Goal: Task Accomplishment & Management: Complete application form

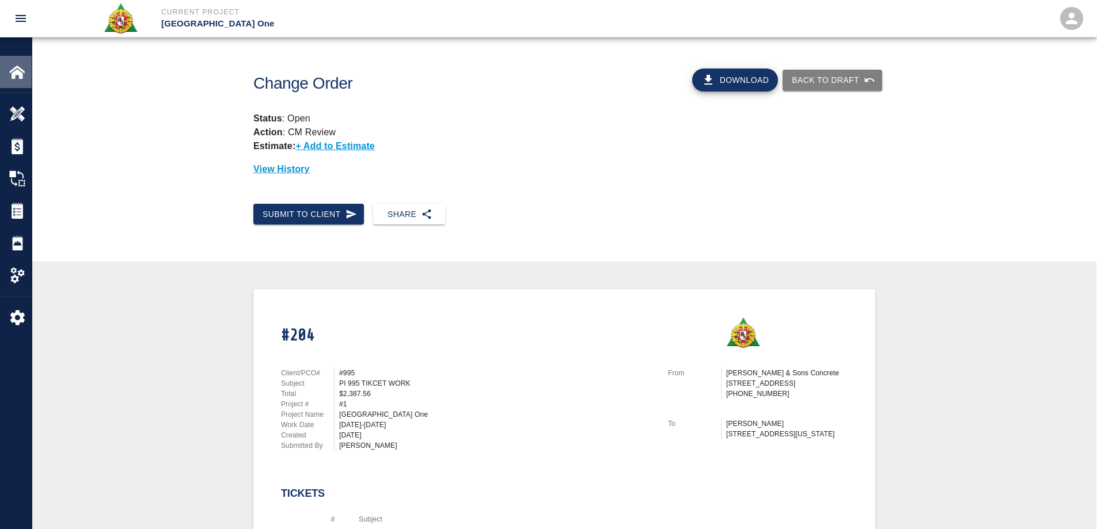
click at [22, 66] on img at bounding box center [17, 72] width 16 height 16
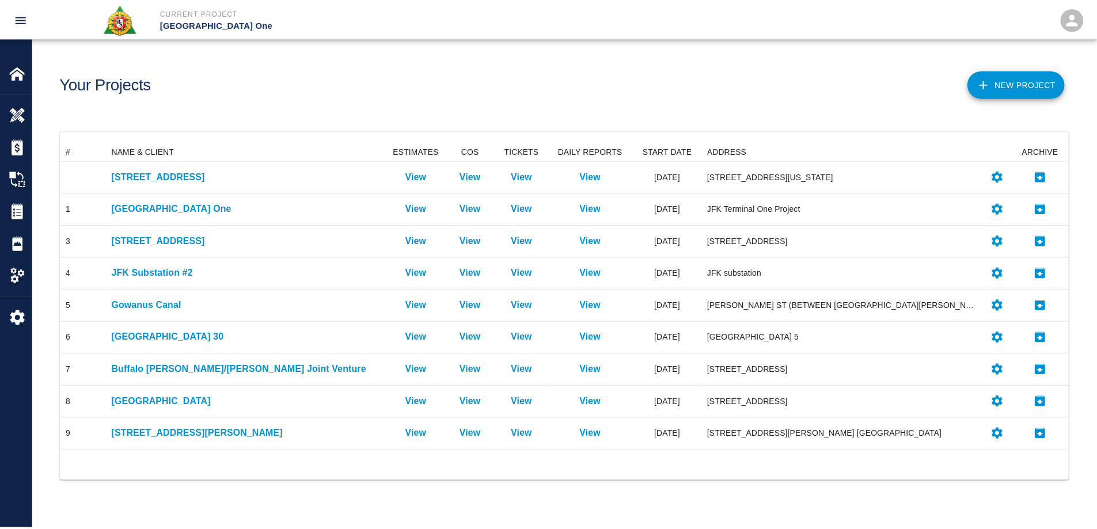
scroll to position [300, 1007]
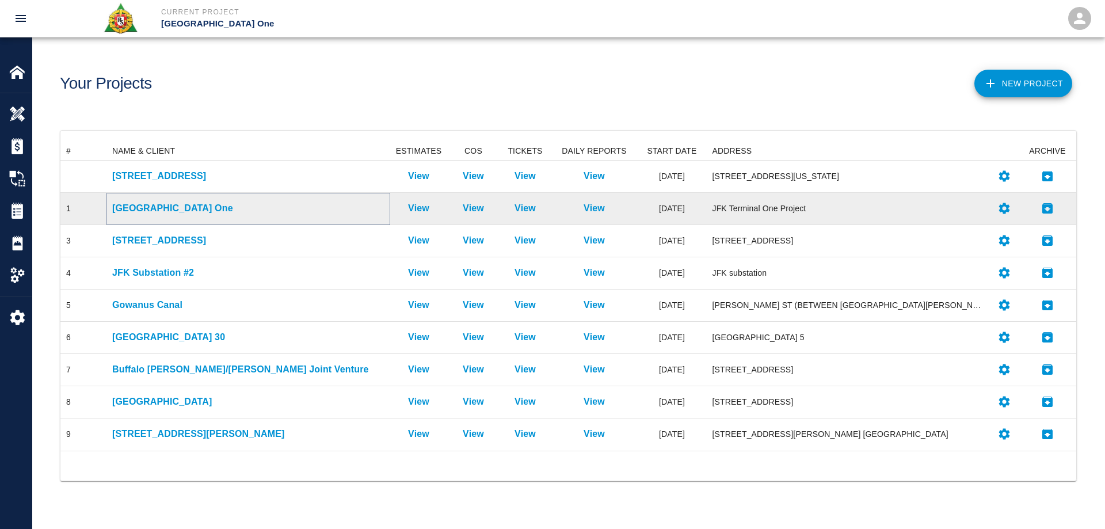
click at [187, 207] on p "[GEOGRAPHIC_DATA] One" at bounding box center [248, 208] width 272 height 14
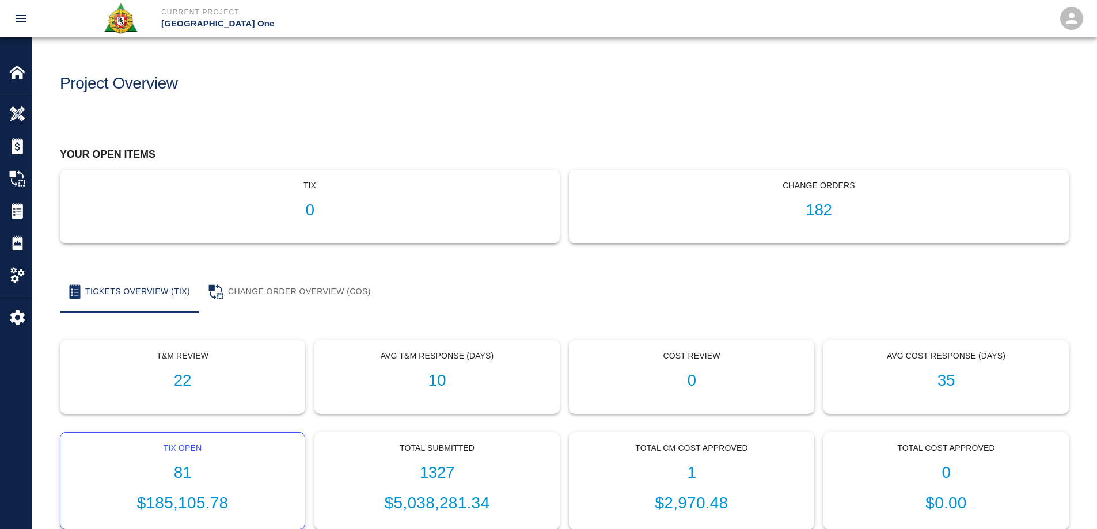
click at [177, 486] on div "Tix Open 81 $185,105.78" at bounding box center [182, 481] width 244 height 97
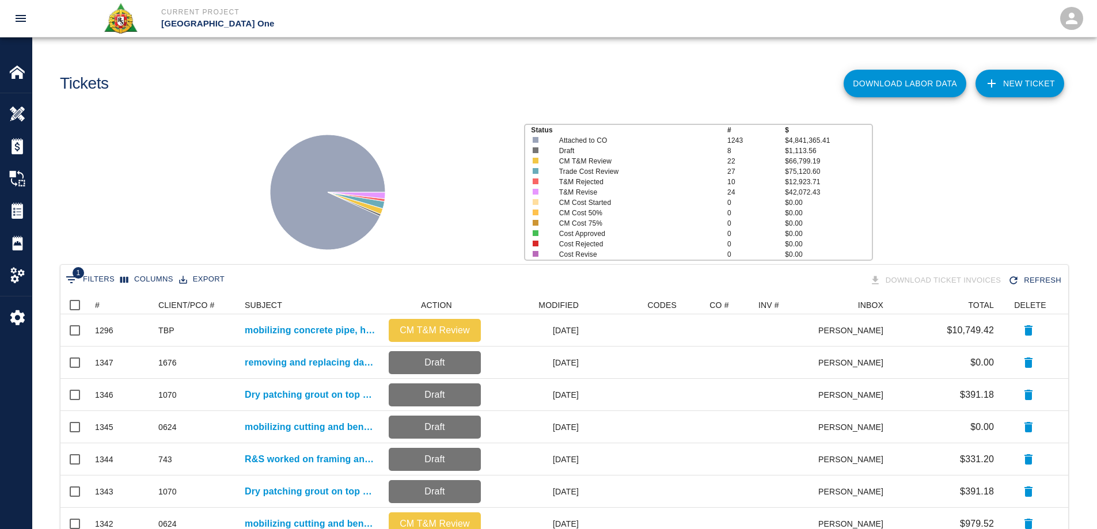
scroll to position [654, 999]
click at [100, 305] on button "Sort" at bounding box center [108, 305] width 16 height 16
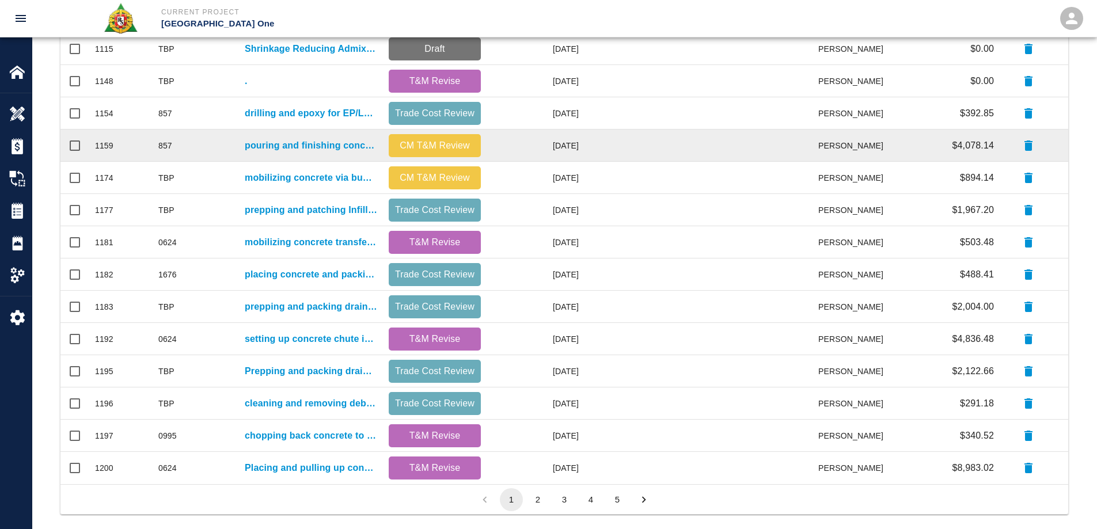
scroll to position [488, 0]
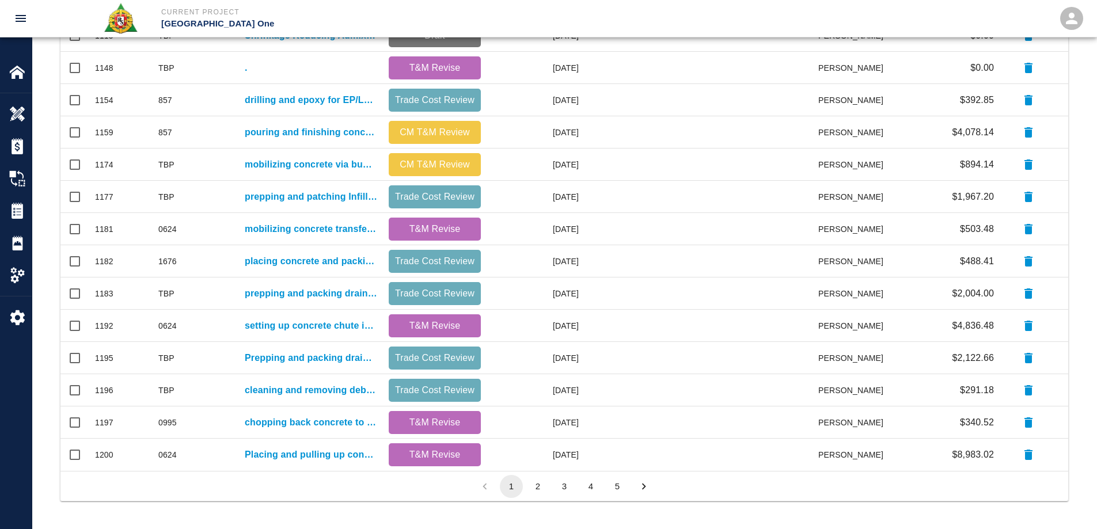
click at [540, 488] on button "2" at bounding box center [537, 486] width 23 height 23
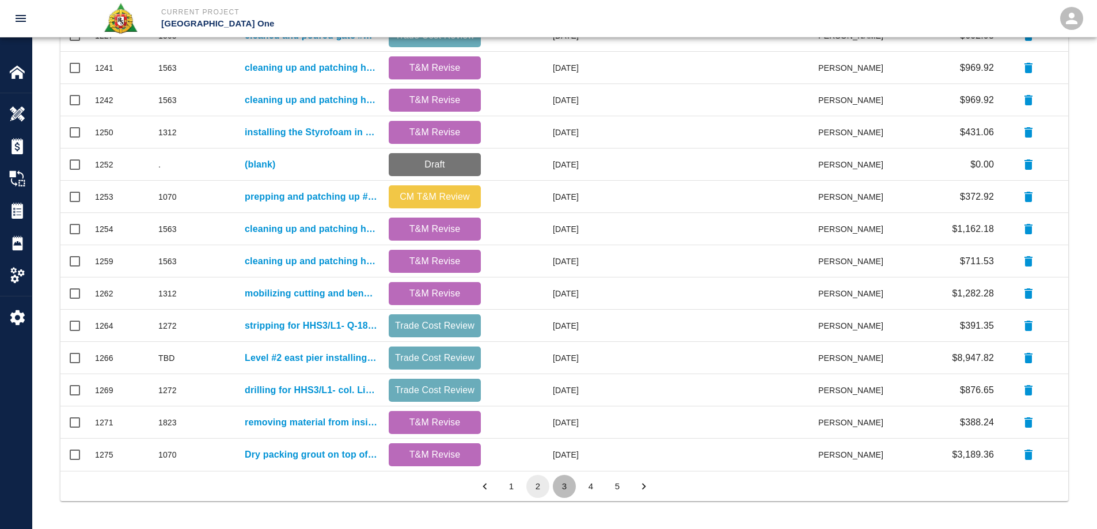
click at [564, 490] on button "3" at bounding box center [564, 486] width 23 height 23
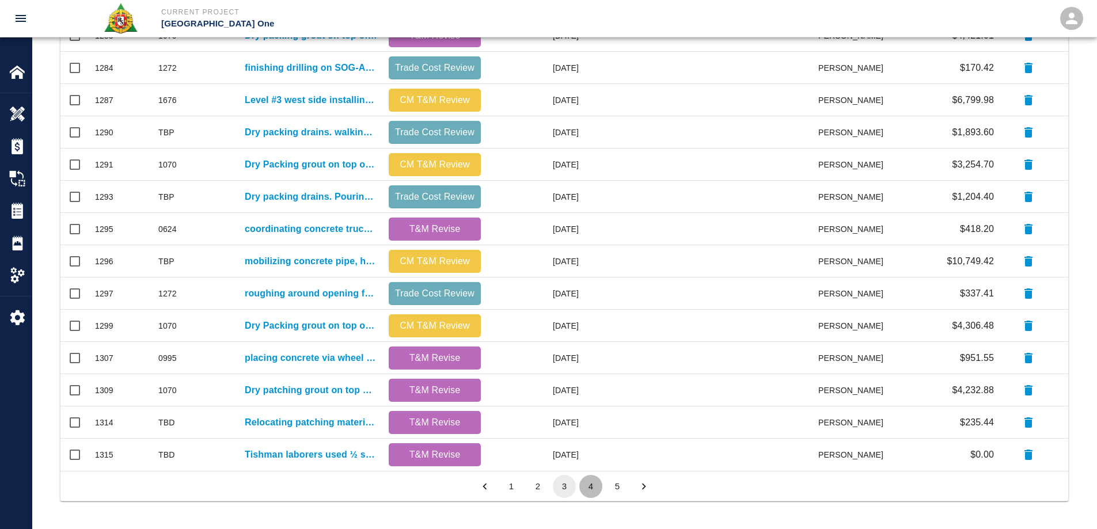
click at [592, 483] on button "4" at bounding box center [590, 486] width 23 height 23
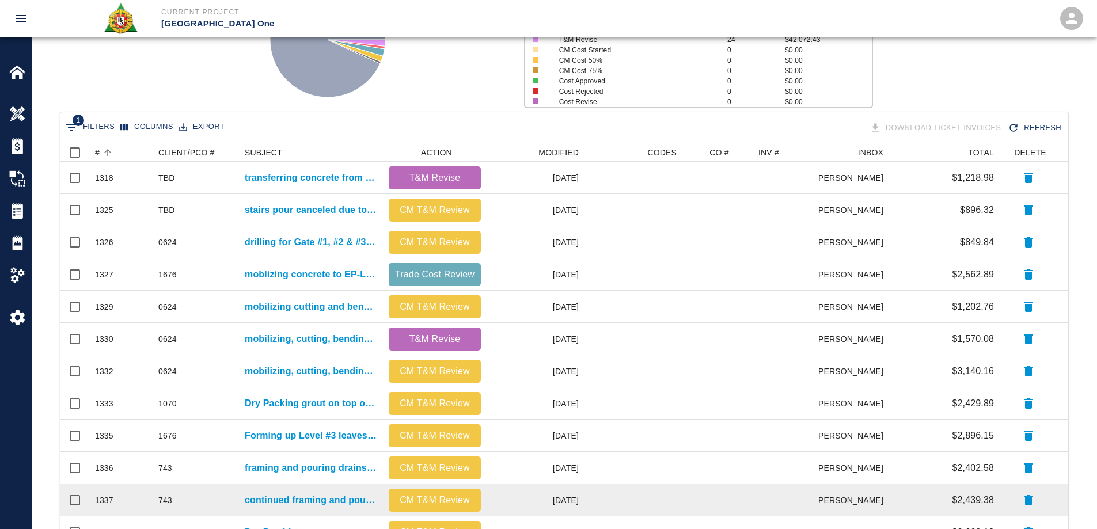
scroll to position [143, 0]
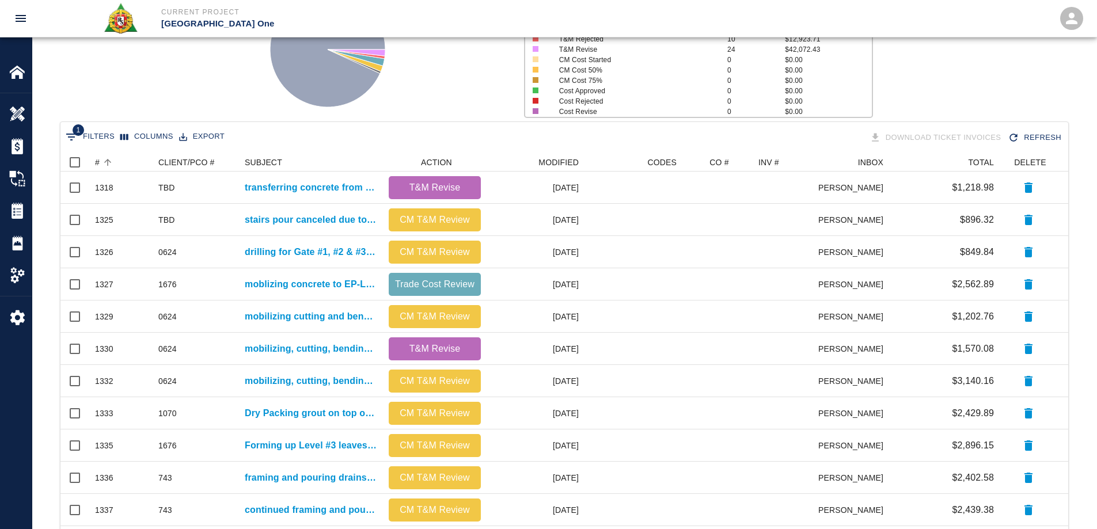
click at [102, 139] on button "1 Filters" at bounding box center [90, 137] width 55 height 18
select select "date_closed"
select select "isEmpty"
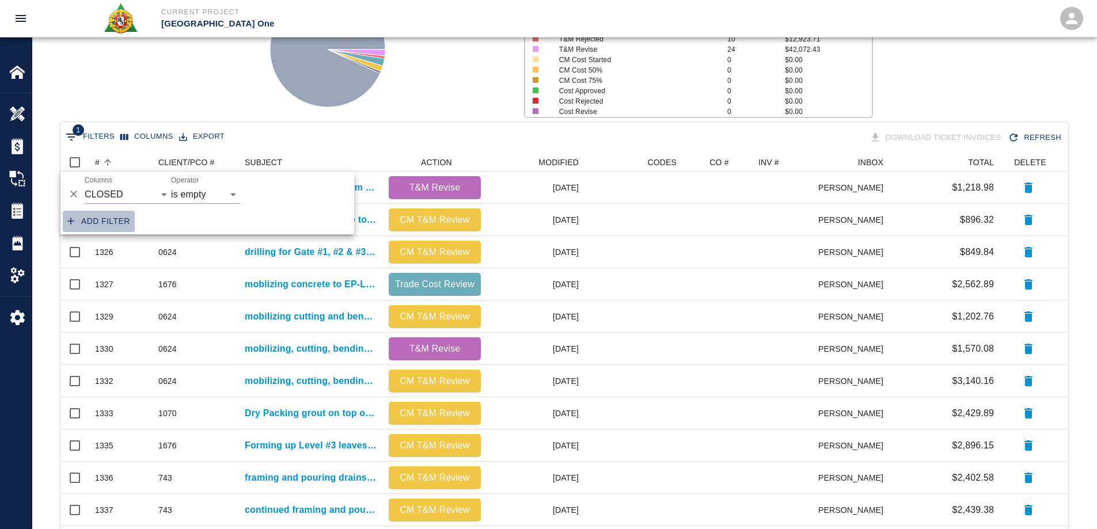
click at [127, 220] on button "Add filter" at bounding box center [99, 221] width 72 height 21
select select "date_closed"
select select "isEmpty"
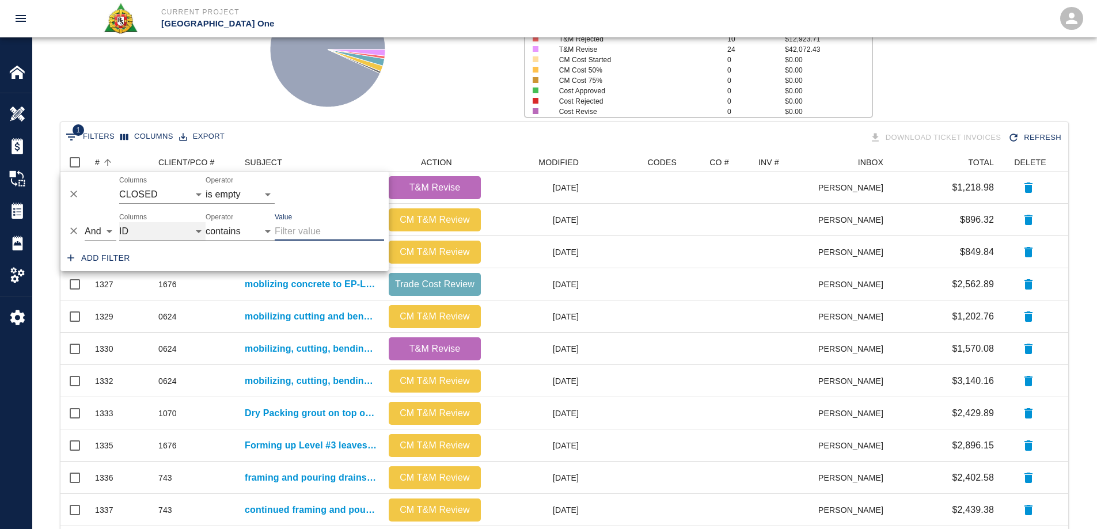
click at [186, 232] on select "ID # CLIENT/PCO # SUBJECT DESCRIPTION ACTION WORK MODIFIED CREATED CODES CO # I…" at bounding box center [162, 231] width 86 height 18
click at [119, 222] on select "ID # CLIENT/PCO # SUBJECT DESCRIPTION ACTION WORK MODIFIED CREATED CODES CO # I…" at bounding box center [162, 231] width 86 height 18
select select "pco_number"
click at [294, 231] on input "Value" at bounding box center [329, 231] width 109 height 18
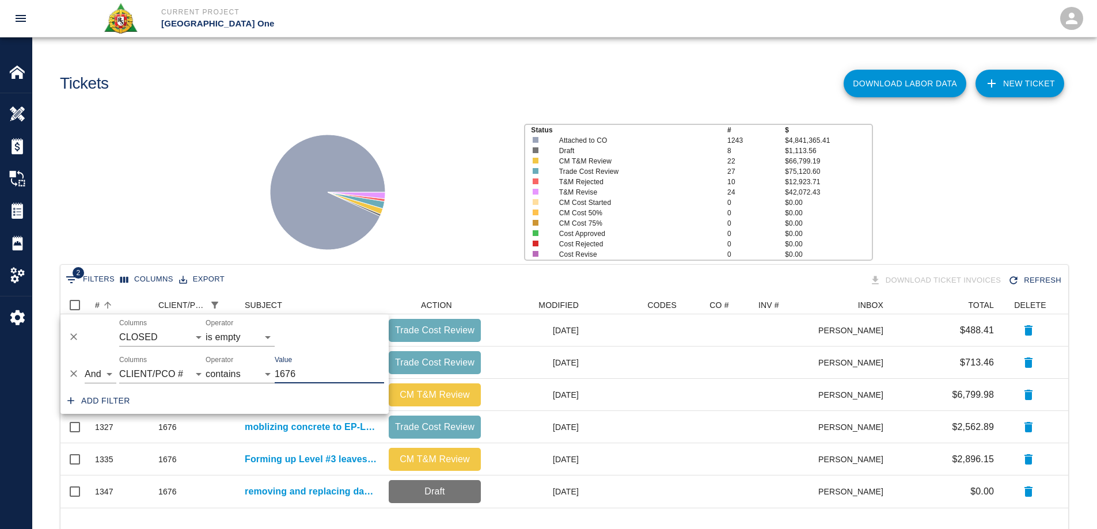
scroll to position [9, 9]
type input "1676"
click at [258, 181] on icon at bounding box center [328, 192] width 144 height 144
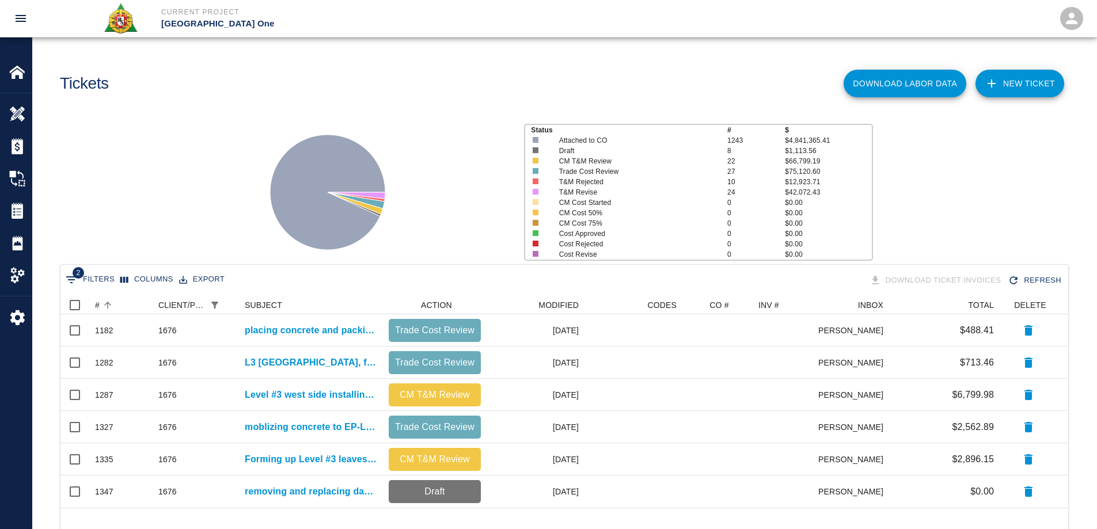
scroll to position [37, 0]
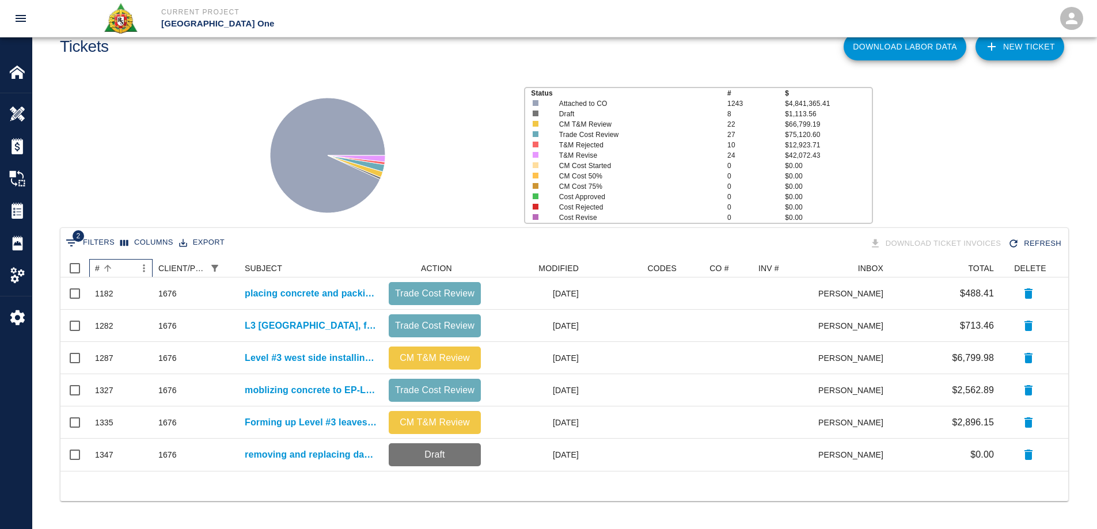
click at [98, 270] on div "#" at bounding box center [97, 268] width 5 height 18
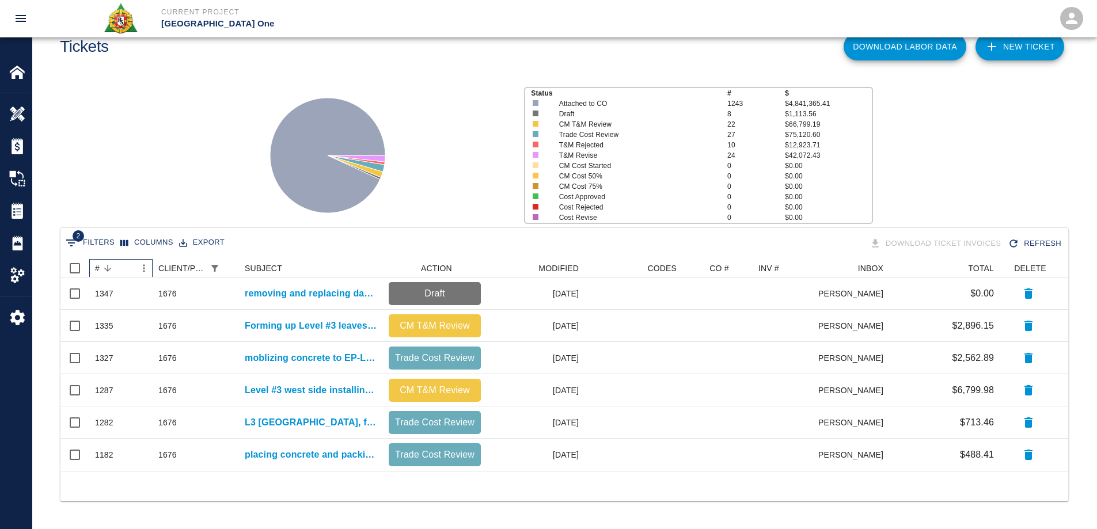
click at [98, 268] on div "#" at bounding box center [97, 268] width 5 height 18
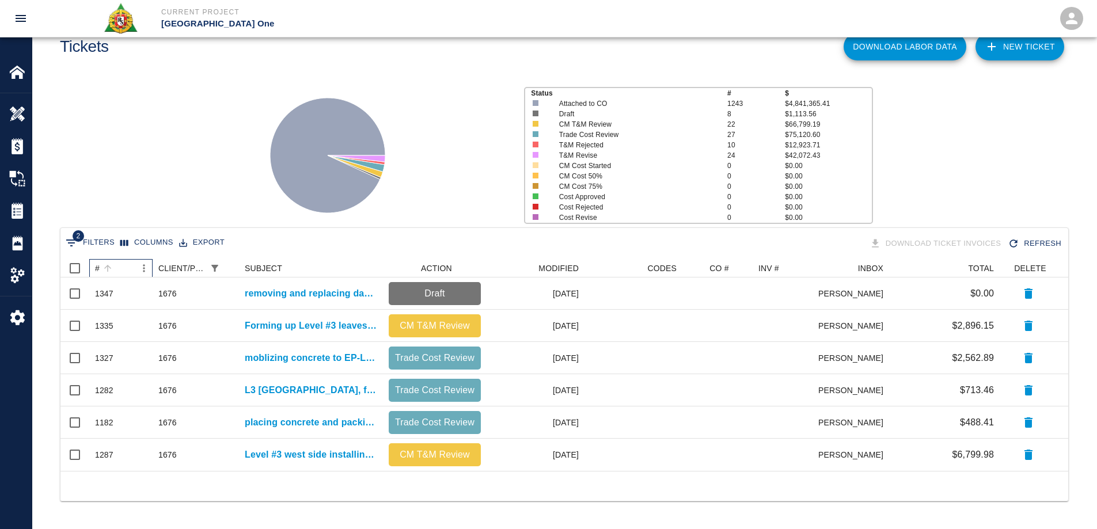
click at [98, 268] on div "#" at bounding box center [97, 268] width 5 height 18
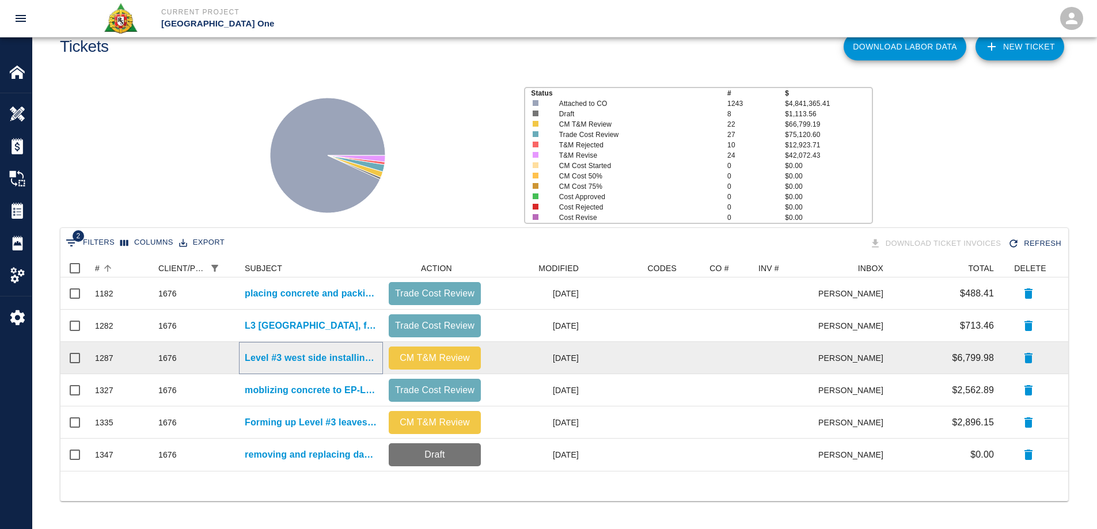
click at [345, 360] on p "Level #3 west side installing Styrofoam under the walker duck." at bounding box center [311, 358] width 132 height 14
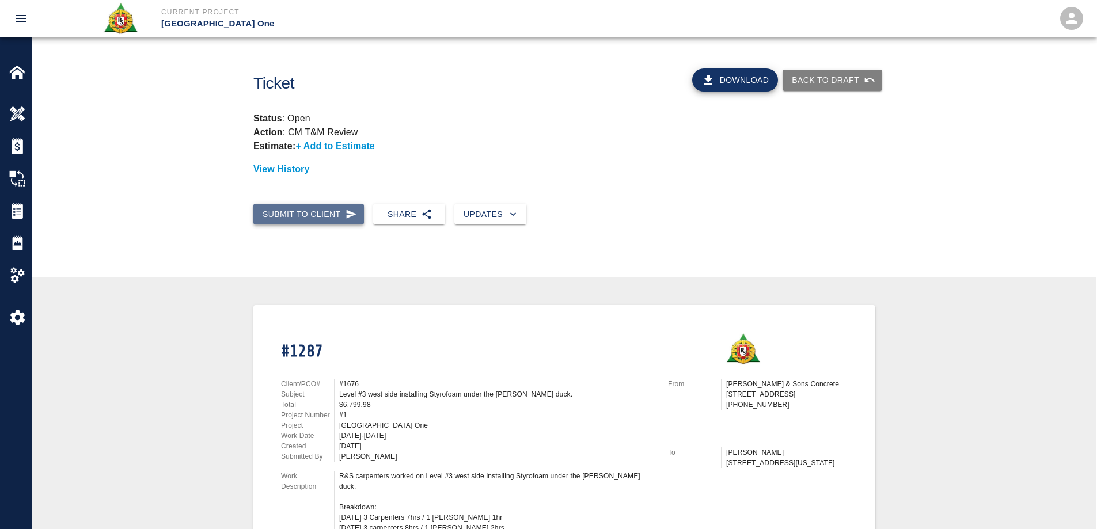
click at [302, 211] on button "Submit to Client" at bounding box center [308, 214] width 111 height 21
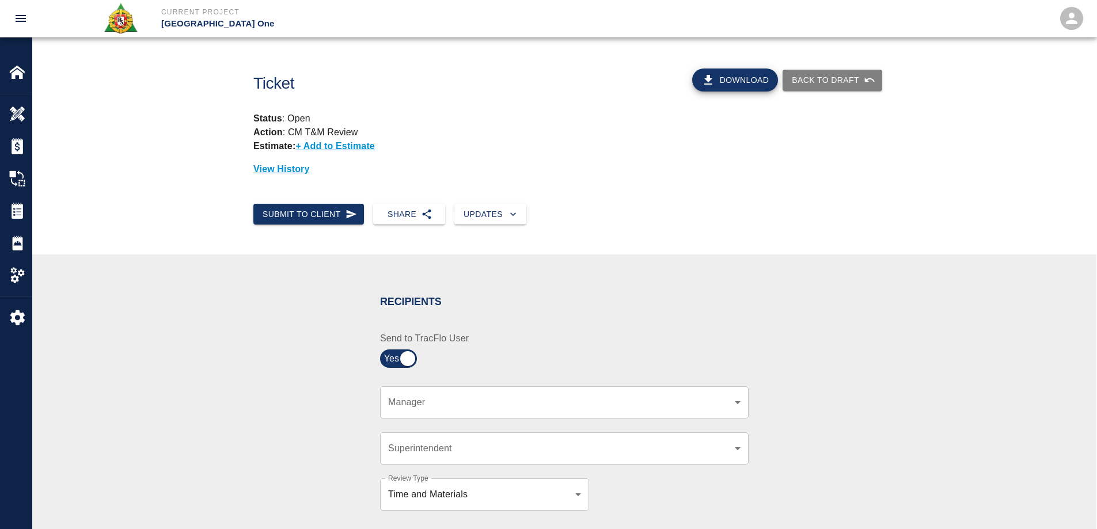
click at [448, 404] on body "Current Project JFK Terminal One Home JFK Terminal One Overview Estimates Chang…" at bounding box center [548, 264] width 1097 height 529
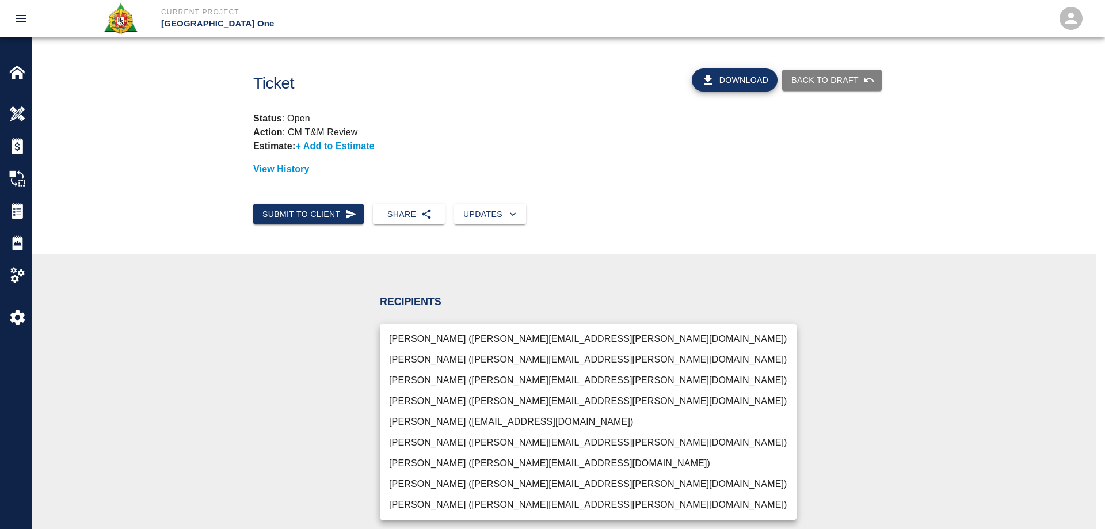
click at [436, 482] on li "Dylan Sims (dylan.sims@aecom.com)" at bounding box center [588, 484] width 417 height 21
type input "b38a77e7-14a9-4fe5-854d-de5ae580779f"
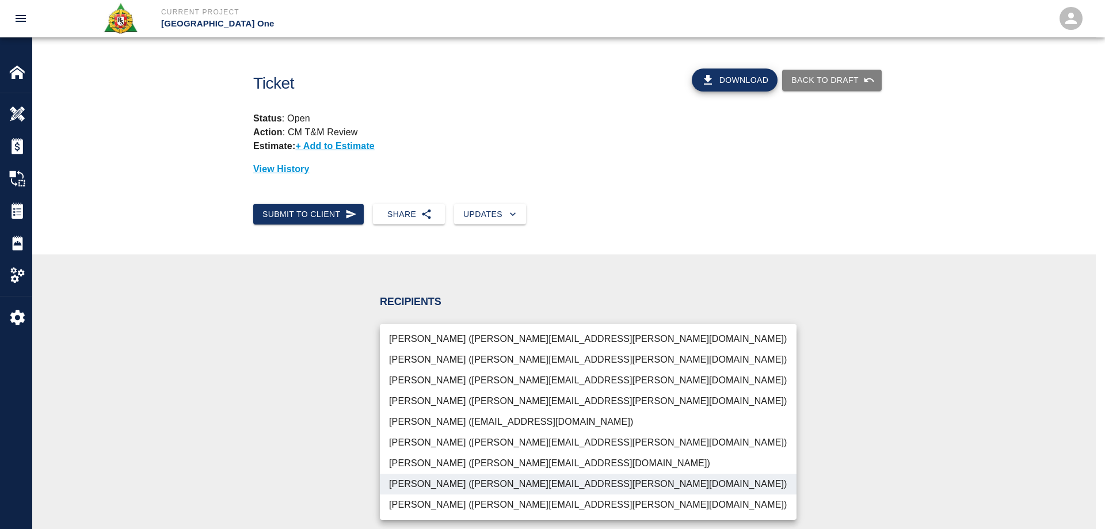
click at [325, 454] on div at bounding box center [552, 264] width 1105 height 529
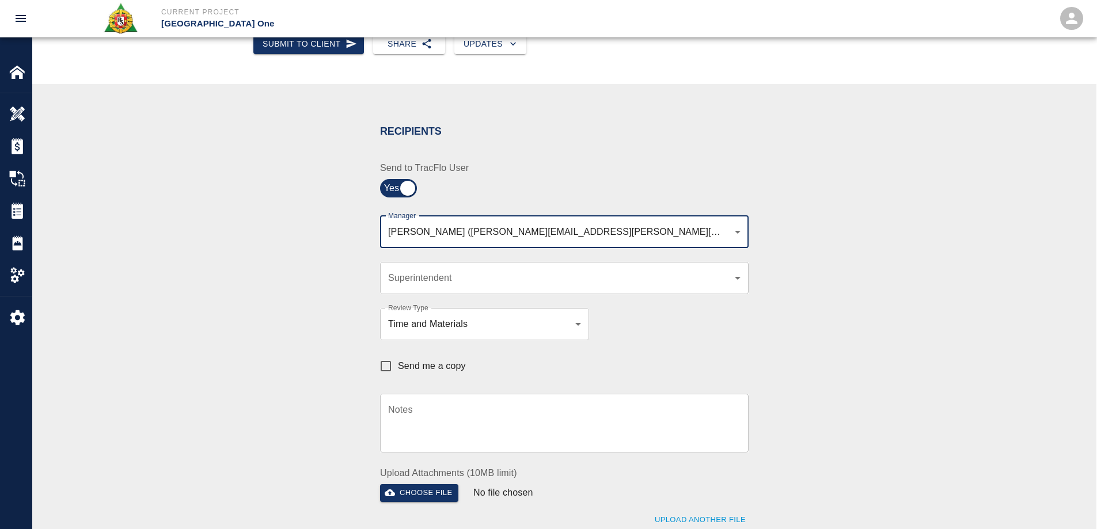
scroll to position [403, 0]
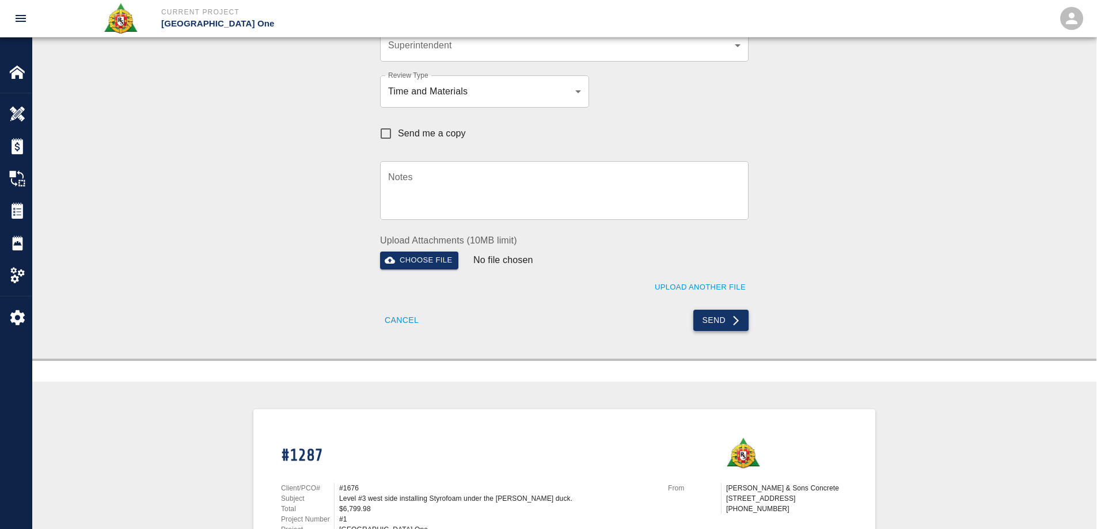
click at [718, 322] on button "Send" at bounding box center [721, 320] width 56 height 21
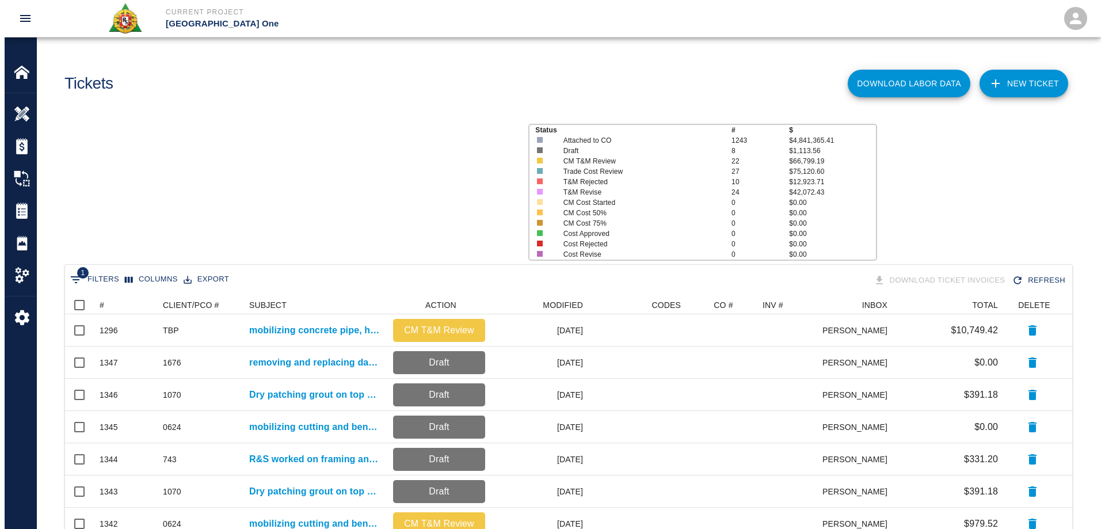
scroll to position [654, 999]
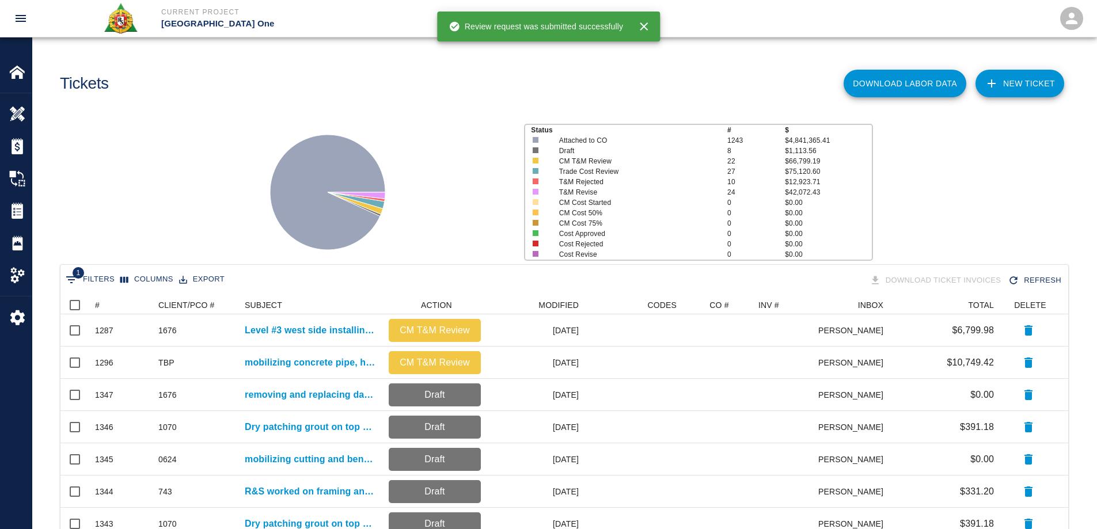
click at [98, 279] on button "1 Filters" at bounding box center [90, 280] width 55 height 18
select select "date_closed"
select select "isEmpty"
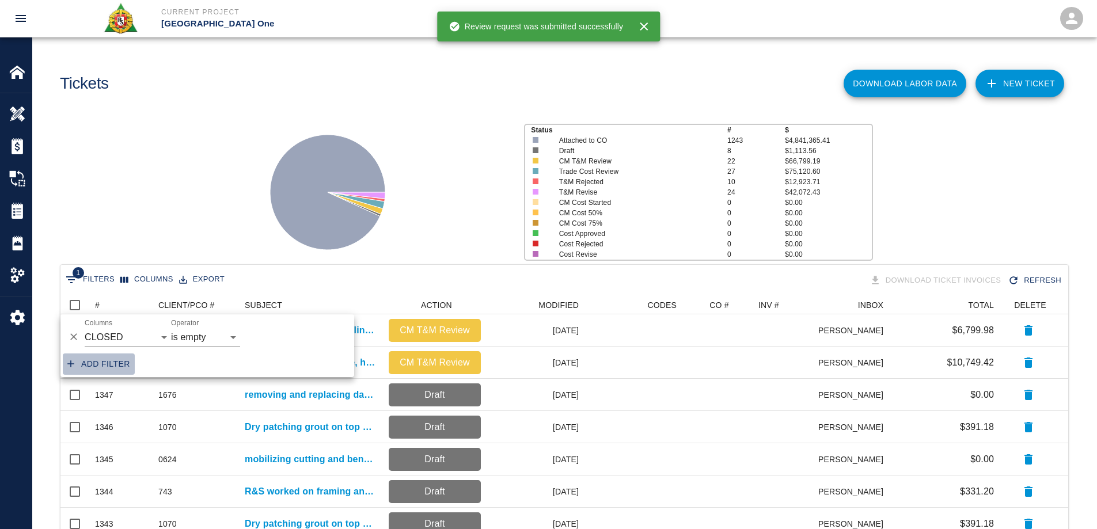
click at [120, 357] on button "Add filter" at bounding box center [99, 363] width 72 height 21
select select "date_closed"
select select "isEmpty"
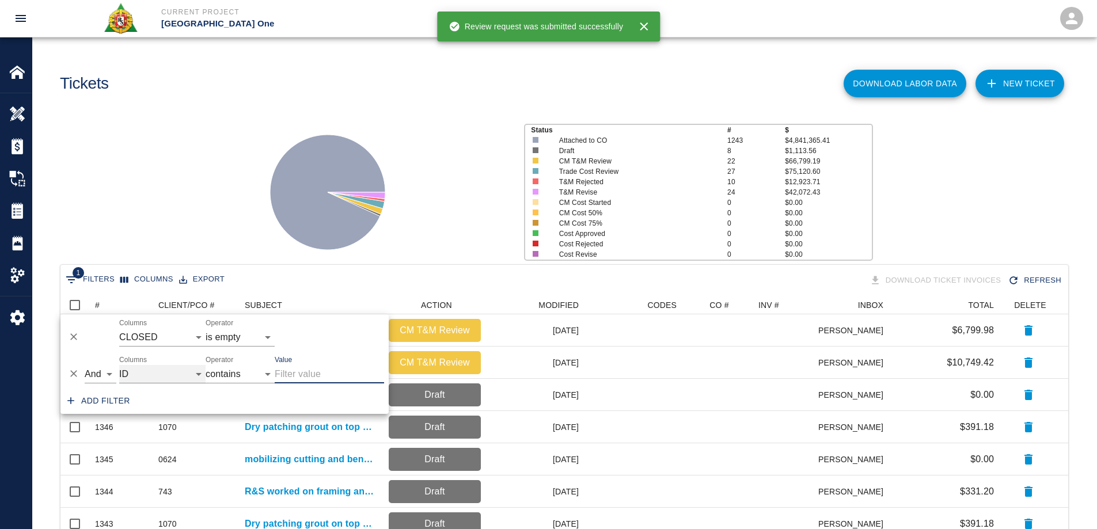
click at [161, 372] on select "ID # CLIENT/PCO # SUBJECT DESCRIPTION ACTION WORK MODIFIED CREATED CODES CO # I…" at bounding box center [162, 374] width 86 height 18
click at [119, 365] on select "ID # CLIENT/PCO # SUBJECT DESCRIPTION ACTION WORK MODIFIED CREATED CODES CO # I…" at bounding box center [162, 374] width 86 height 18
select select "subject"
click at [282, 372] on input "Value" at bounding box center [329, 374] width 109 height 18
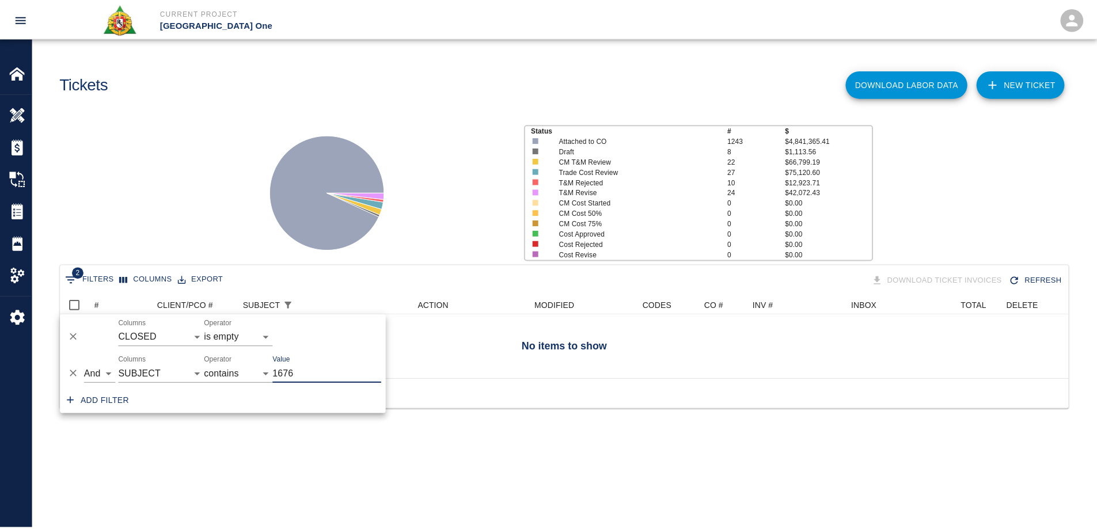
scroll to position [9, 9]
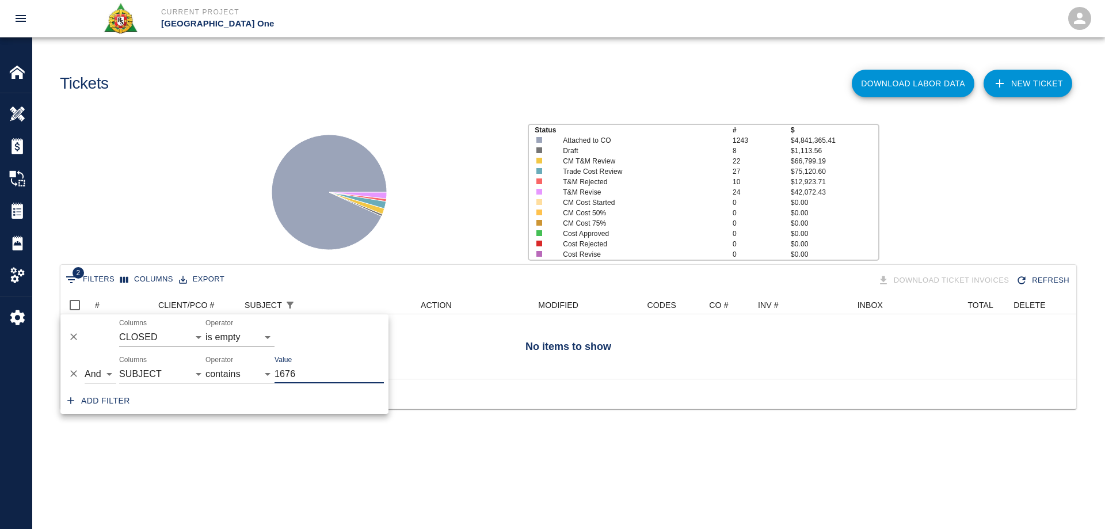
type input "1676"
click at [230, 255] on div "Status # $ Attached to CO 1243 $4,841,365.41 Draft 8 $1,113.56 CM T&M Review 22…" at bounding box center [564, 187] width 1082 height 153
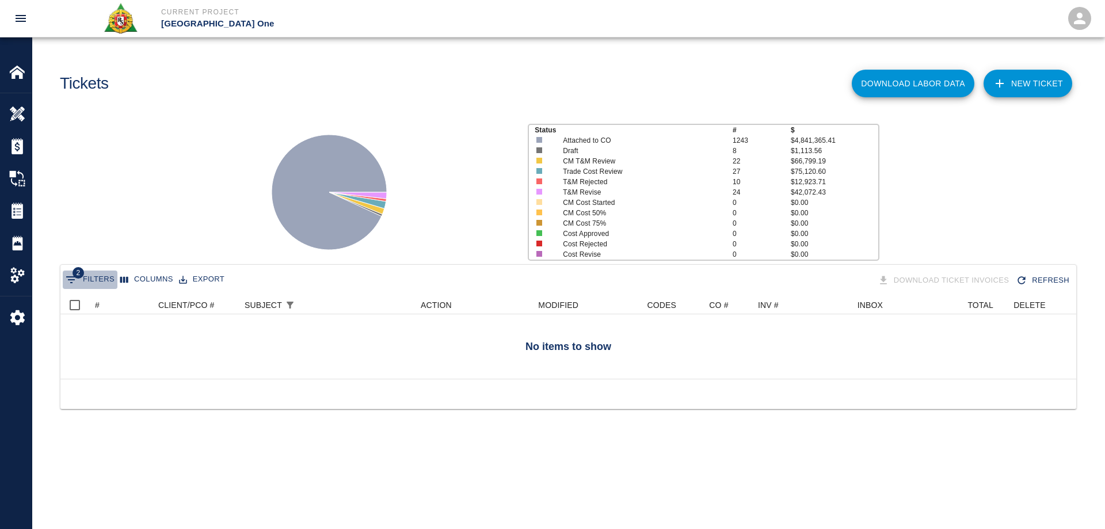
click at [70, 279] on icon "Show filters" at bounding box center [71, 279] width 10 height 7
select select "date_closed"
select select "isEmpty"
select select "subject"
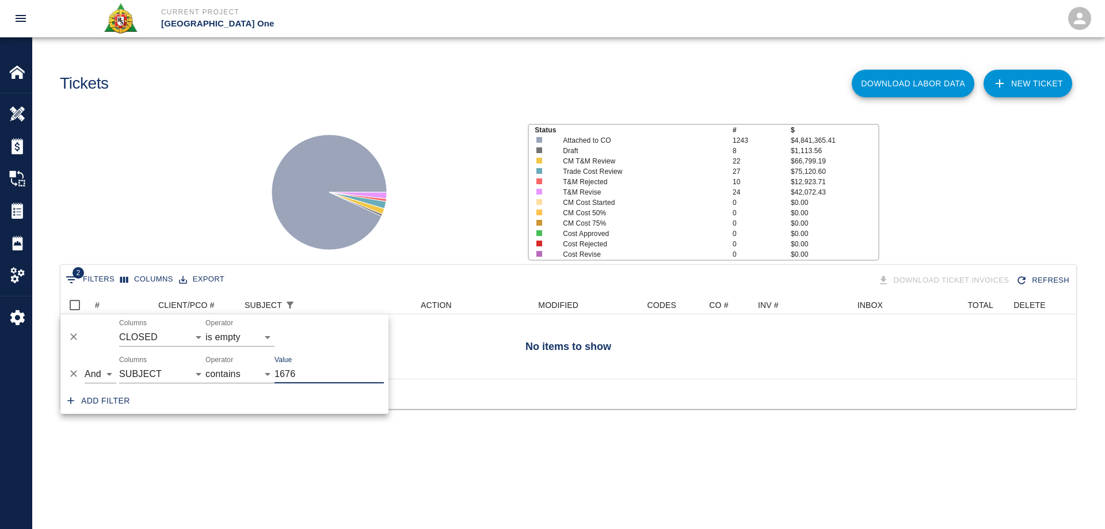
drag, startPoint x: 317, startPoint y: 375, endPoint x: 243, endPoint y: 371, distance: 73.8
click at [243, 371] on div "And Or Columns ID # CLIENT/PCO # SUBJECT DESCRIPTION ACTION WORK MODIFIED CREAT…" at bounding box center [224, 369] width 328 height 37
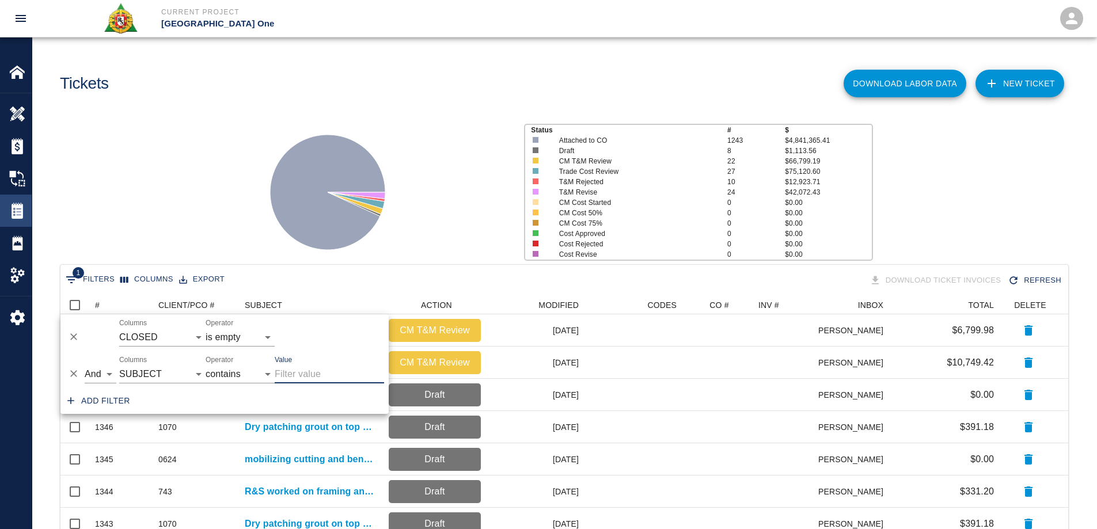
click at [13, 224] on div "Tickets" at bounding box center [16, 211] width 32 height 32
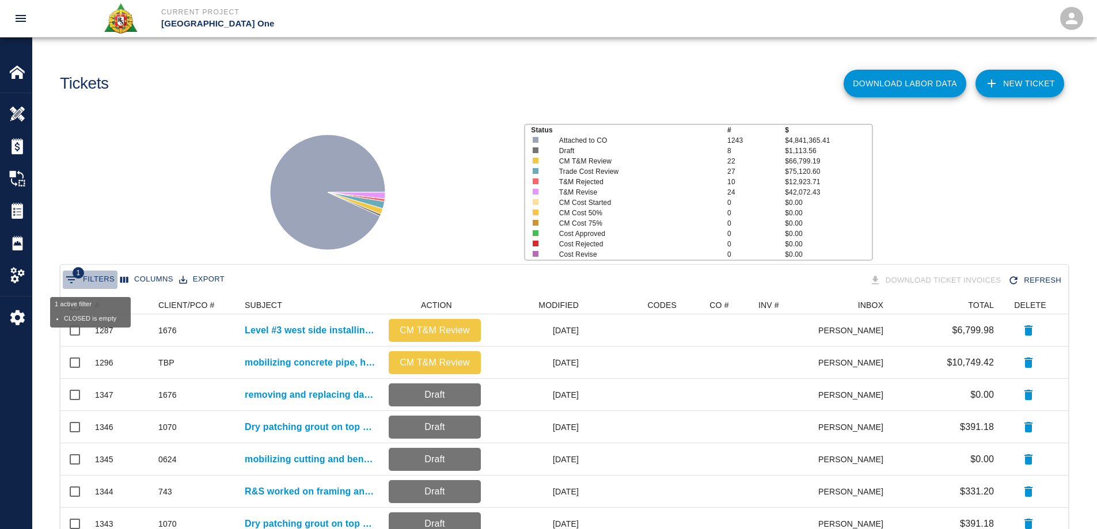
click at [103, 277] on button "1 Filters" at bounding box center [90, 280] width 55 height 18
select select "date_closed"
select select "isEmpty"
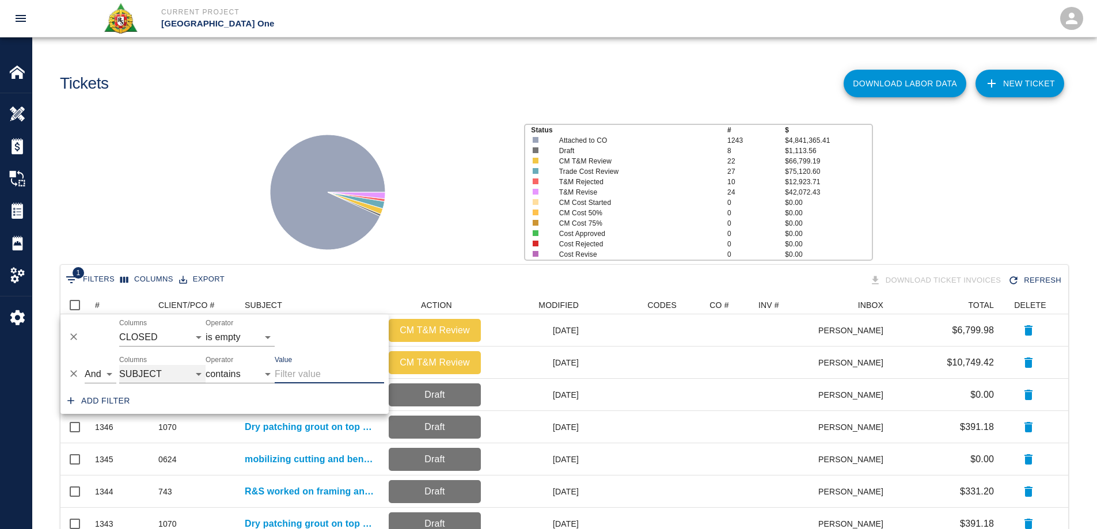
click at [187, 374] on select "ID # CLIENT/PCO # SUBJECT DESCRIPTION ACTION WORK MODIFIED CREATED CODES CO # I…" at bounding box center [162, 374] width 86 height 18
click at [119, 365] on select "ID # CLIENT/PCO # SUBJECT DESCRIPTION ACTION WORK MODIFIED CREATED CODES CO # I…" at bounding box center [162, 374] width 86 height 18
click at [287, 372] on input "Value" at bounding box center [329, 374] width 109 height 18
click at [164, 370] on select "ID # CLIENT/PCO # SUBJECT DESCRIPTION ACTION WORK MODIFIED CREATED CODES CO # I…" at bounding box center [162, 374] width 86 height 18
click at [119, 365] on select "ID # CLIENT/PCO # SUBJECT DESCRIPTION ACTION WORK MODIFIED CREATED CODES CO # I…" at bounding box center [162, 374] width 86 height 18
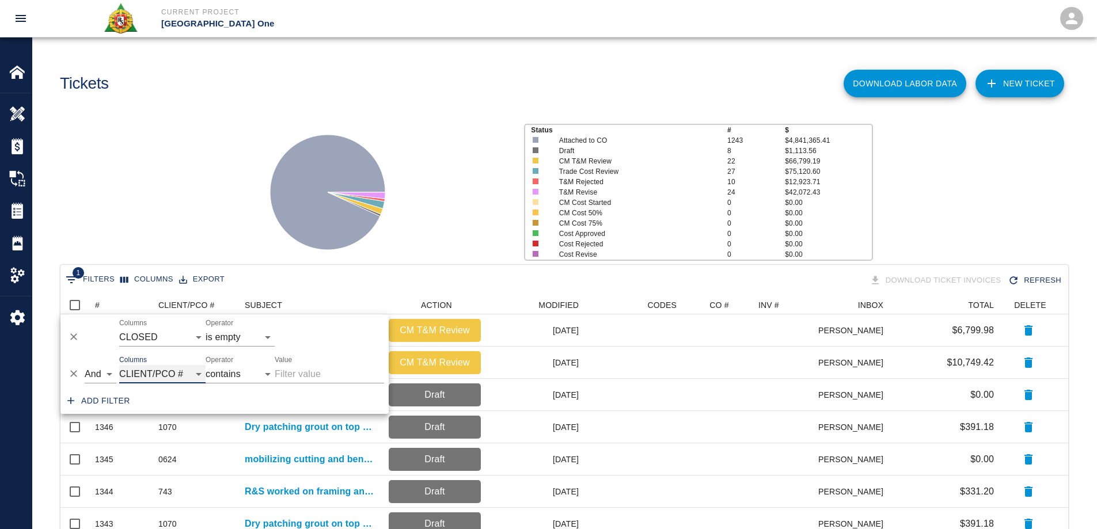
select select "pco_number"
click at [314, 376] on input "Value" at bounding box center [329, 374] width 109 height 18
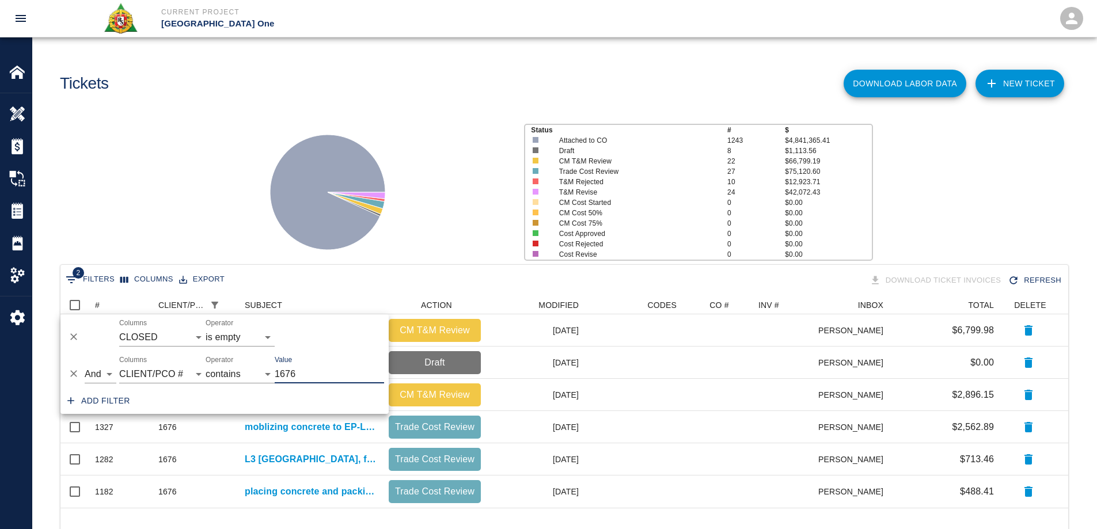
scroll to position [203, 999]
type input "1676"
click at [253, 205] on div at bounding box center [380, 187] width 268 height 153
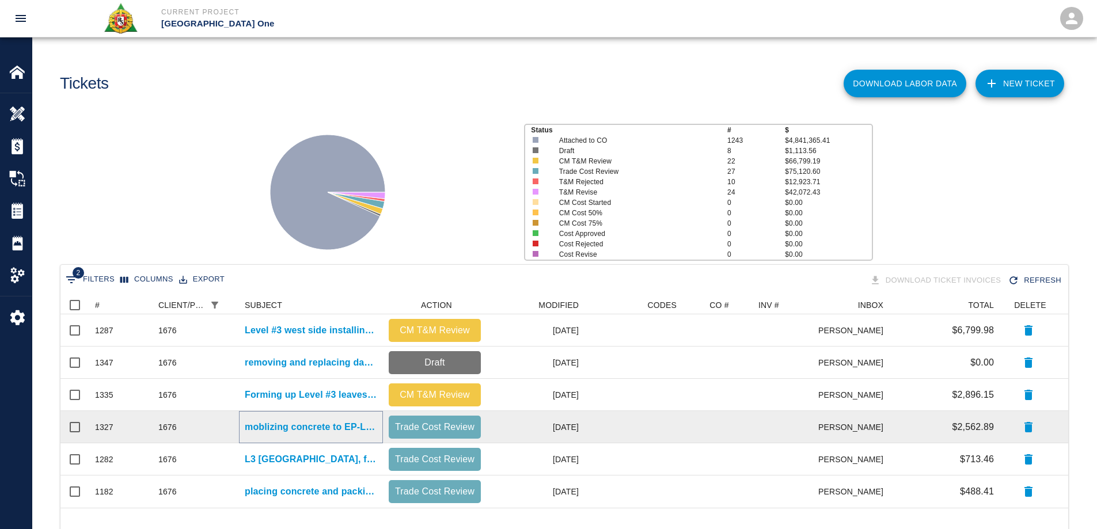
click at [304, 428] on p "moblizing concrete to EP-L2, HHL4(via buckets) and HHL3. Vibrating and pulling …" at bounding box center [311, 427] width 132 height 14
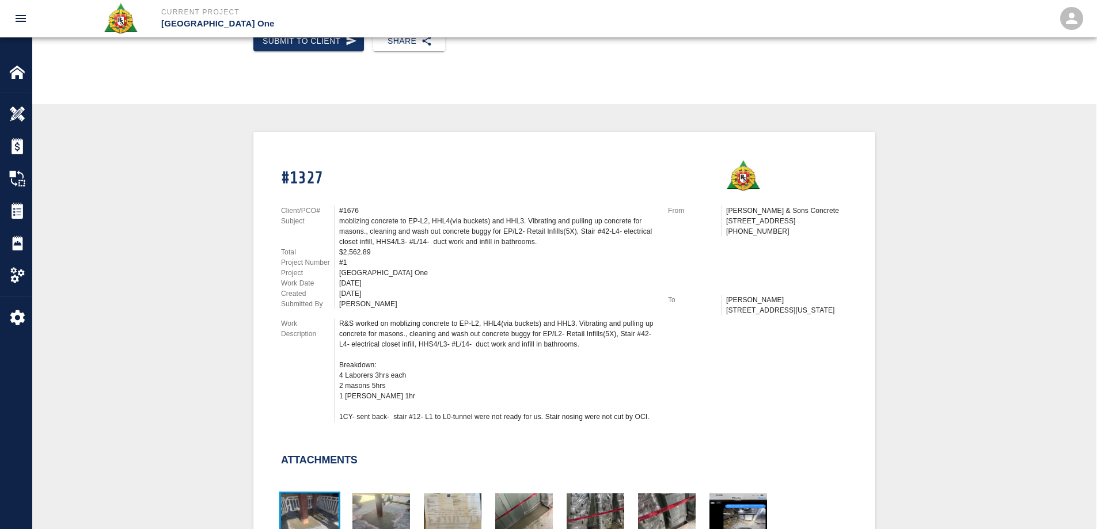
scroll to position [173, 0]
click at [18, 211] on img at bounding box center [17, 211] width 16 height 16
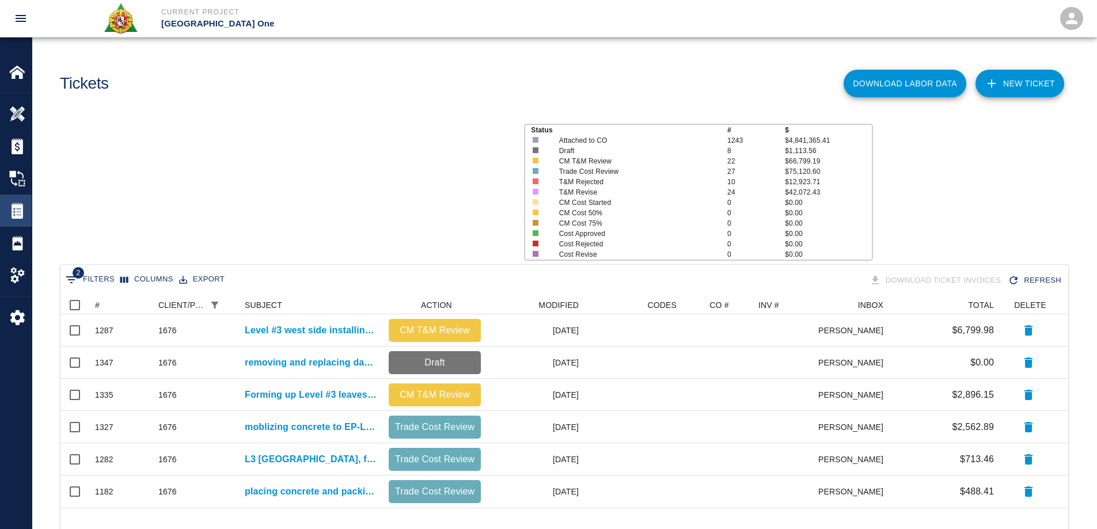
scroll to position [203, 999]
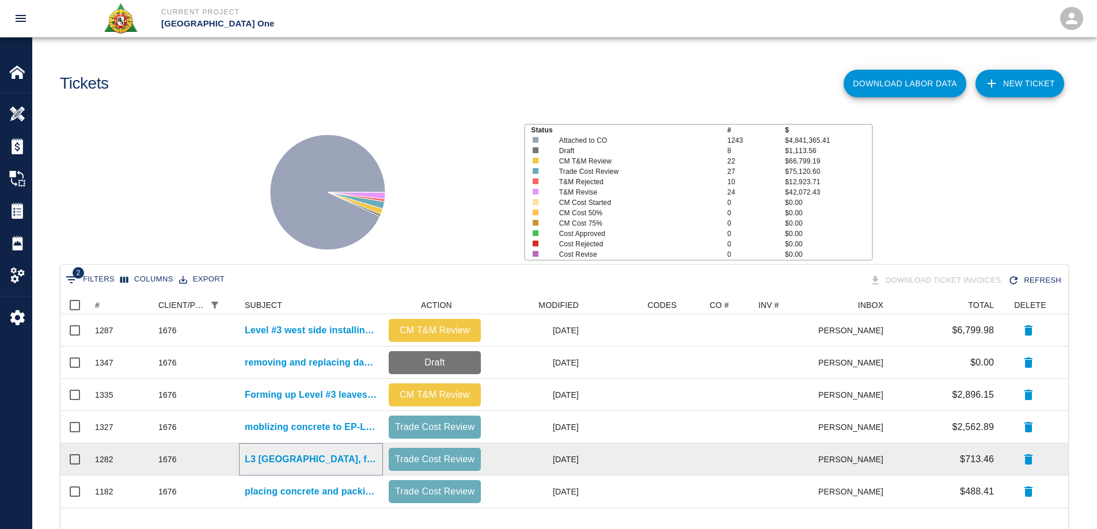
click at [287, 452] on p "L3 east pier, framing 44' boxouts" at bounding box center [311, 459] width 132 height 14
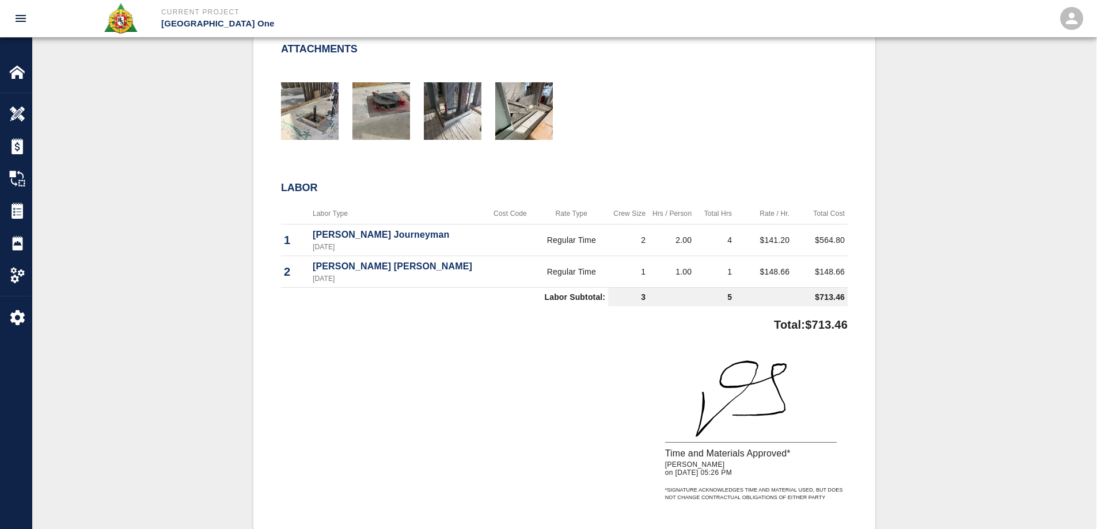
scroll to position [518, 0]
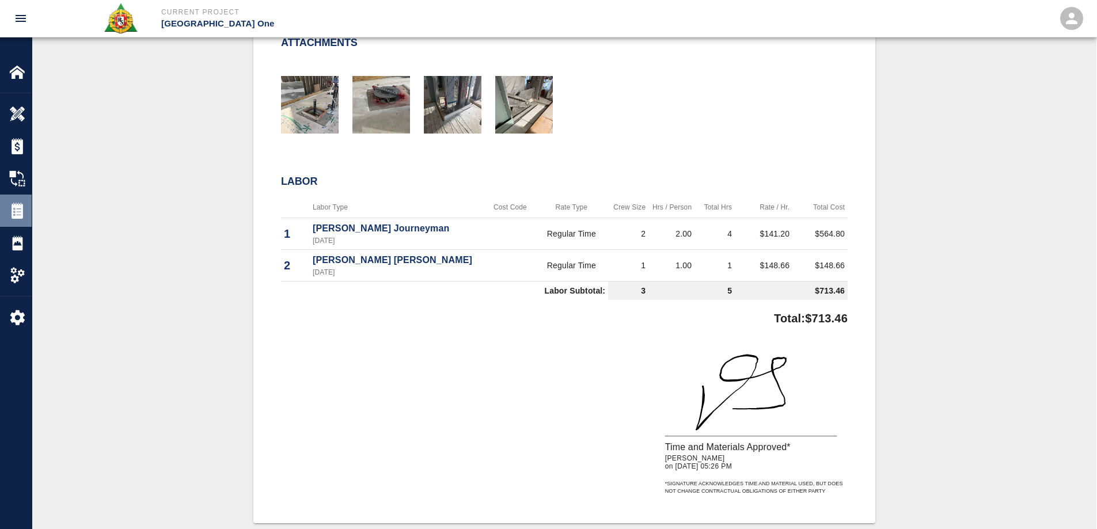
click at [12, 207] on img at bounding box center [17, 211] width 16 height 16
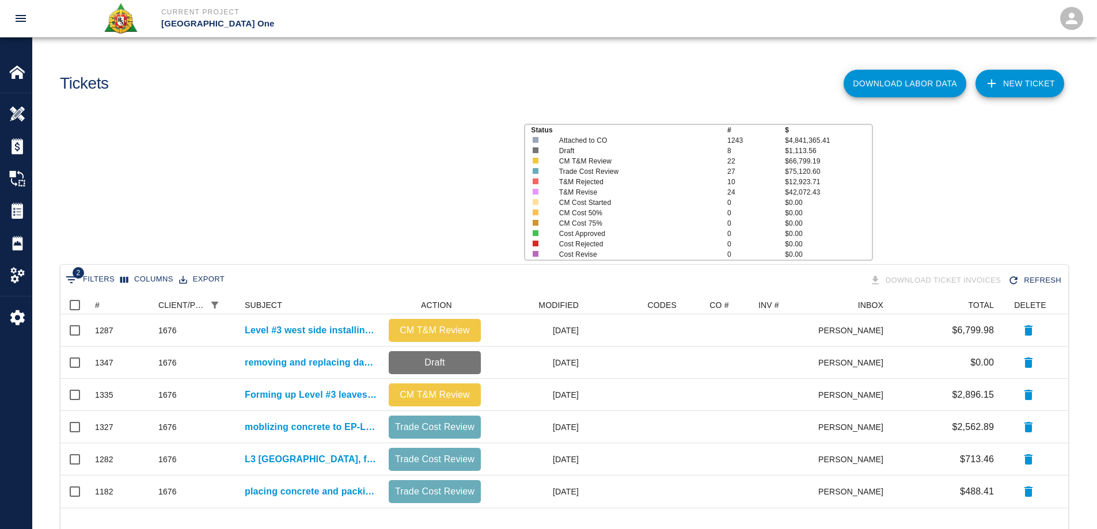
scroll to position [203, 999]
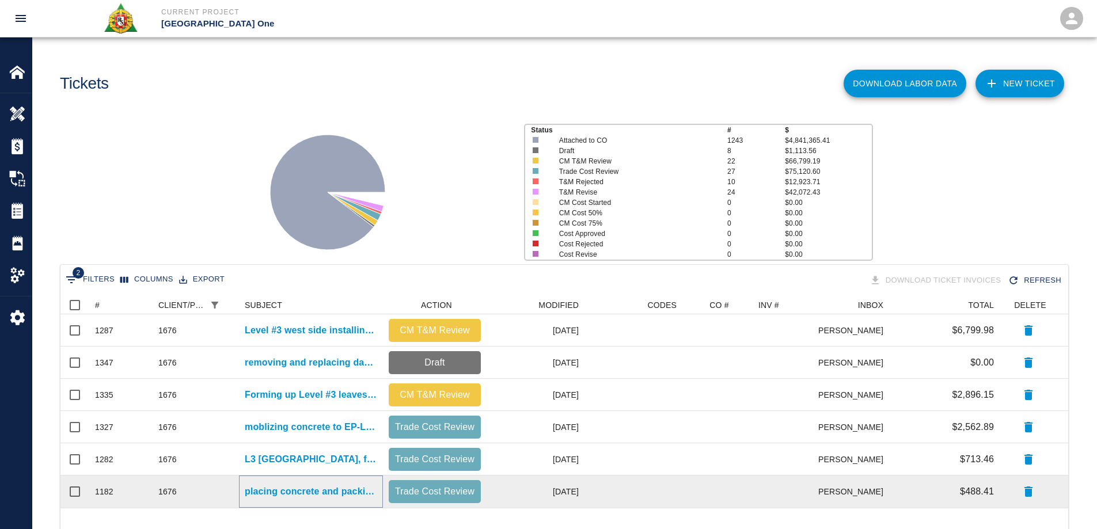
click at [307, 490] on p "placing concrete and packing for Location: EP/L3- styro trench leave out." at bounding box center [311, 492] width 132 height 14
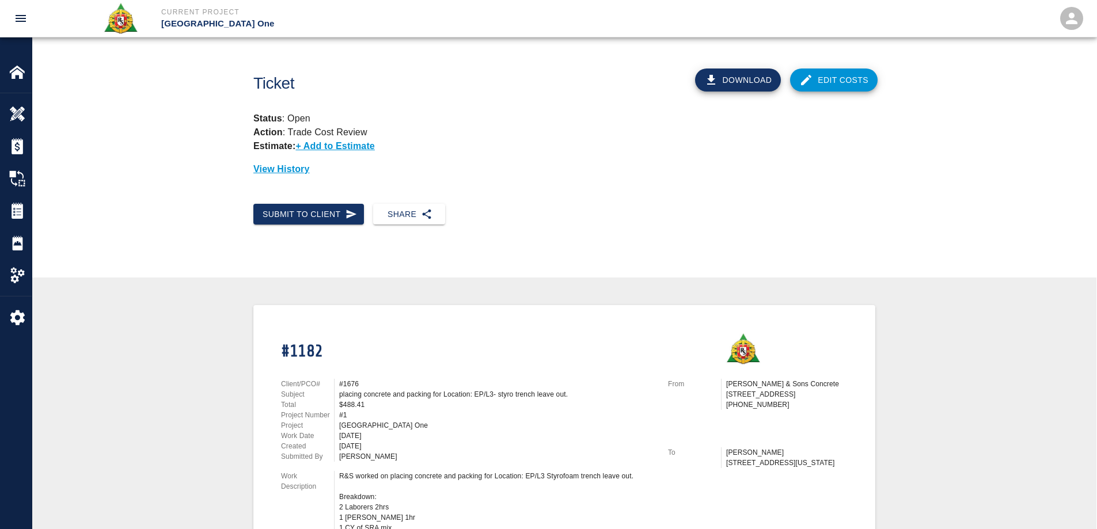
click at [824, 83] on link "Edit Costs" at bounding box center [833, 79] width 87 height 23
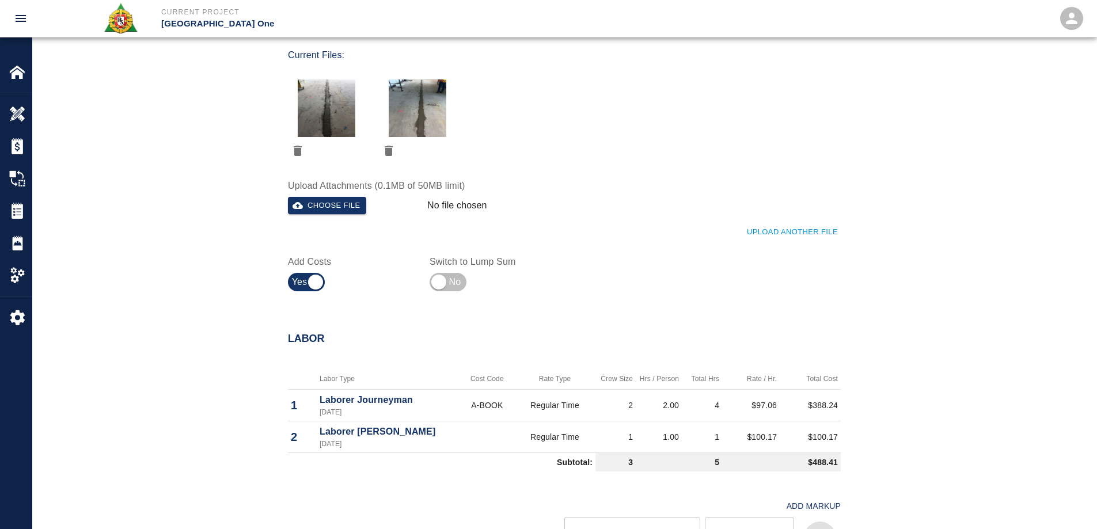
scroll to position [691, 0]
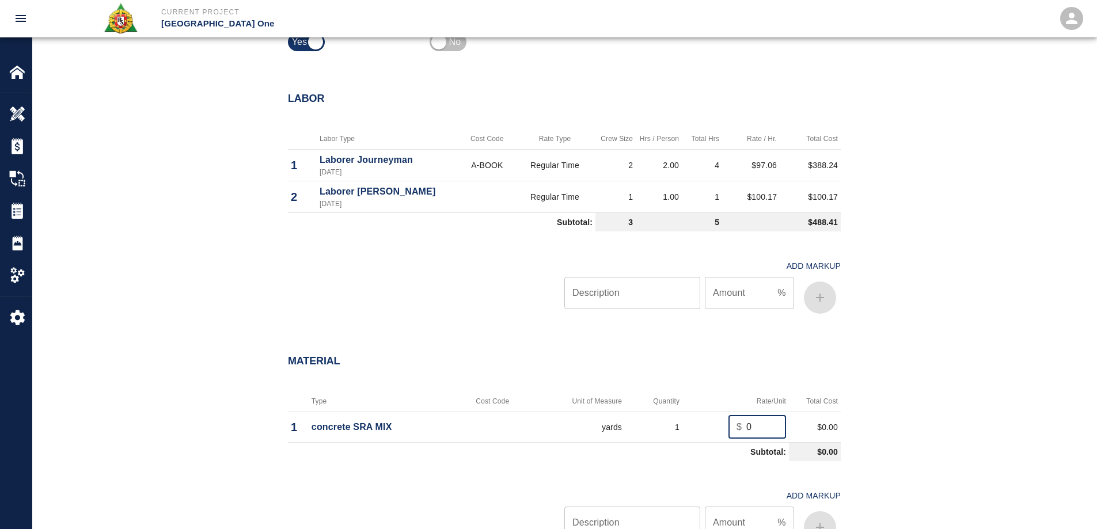
drag, startPoint x: 757, startPoint y: 423, endPoint x: 726, endPoint y: 424, distance: 31.1
click at [726, 424] on td "$ 0 ​" at bounding box center [735, 427] width 106 height 31
type input "353.03"
drag, startPoint x: 935, startPoint y: 450, endPoint x: 882, endPoint y: 430, distance: 56.5
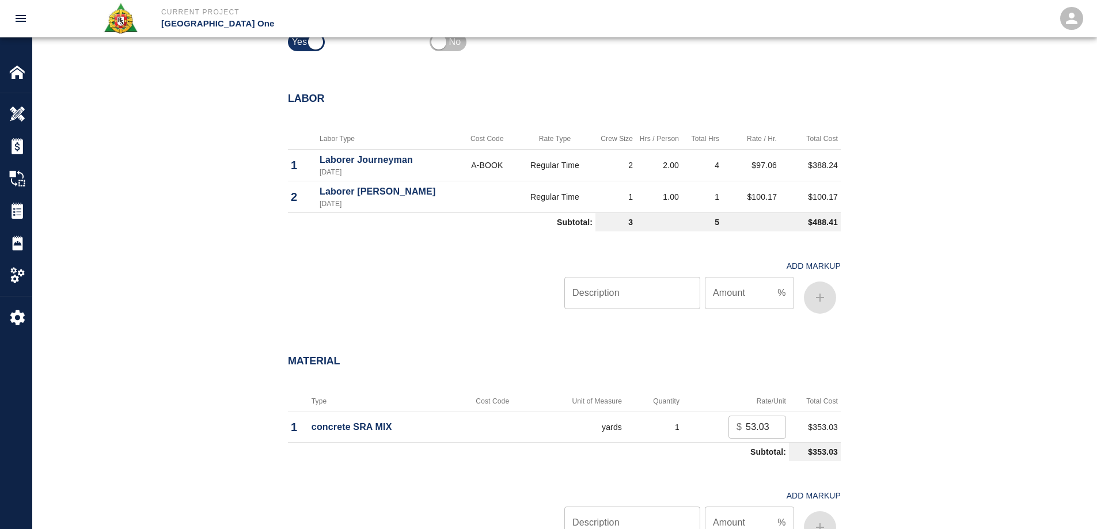
click at [935, 449] on div "Material Type Cost Code Unit of Measure Quantity Rate/Unit Total Cost 1 concret…" at bounding box center [564, 453] width 1064 height 243
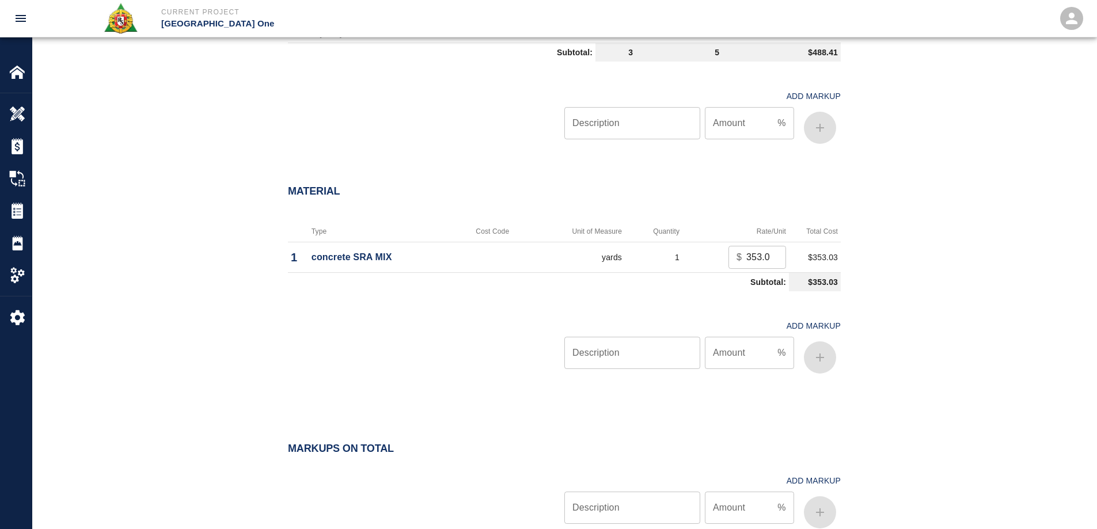
scroll to position [863, 0]
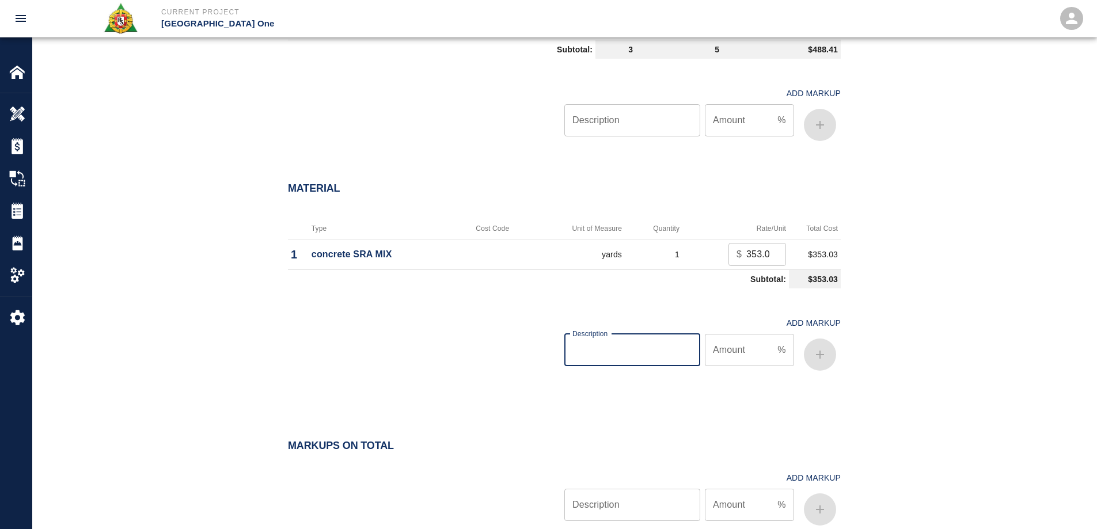
click at [635, 344] on input "Description" at bounding box center [632, 350] width 136 height 32
type input "OH/P"
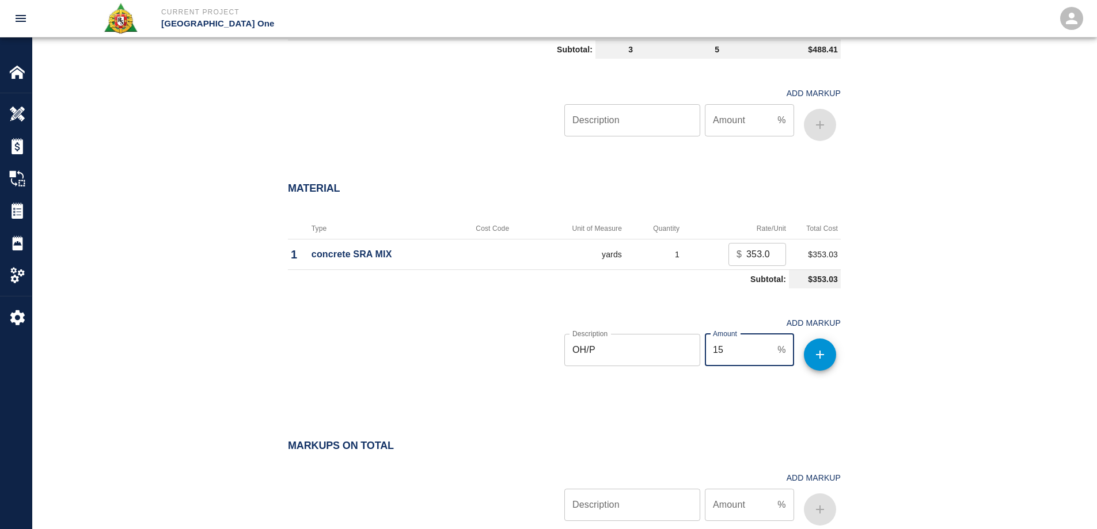
type input "15"
click at [813, 363] on button "button" at bounding box center [820, 354] width 32 height 32
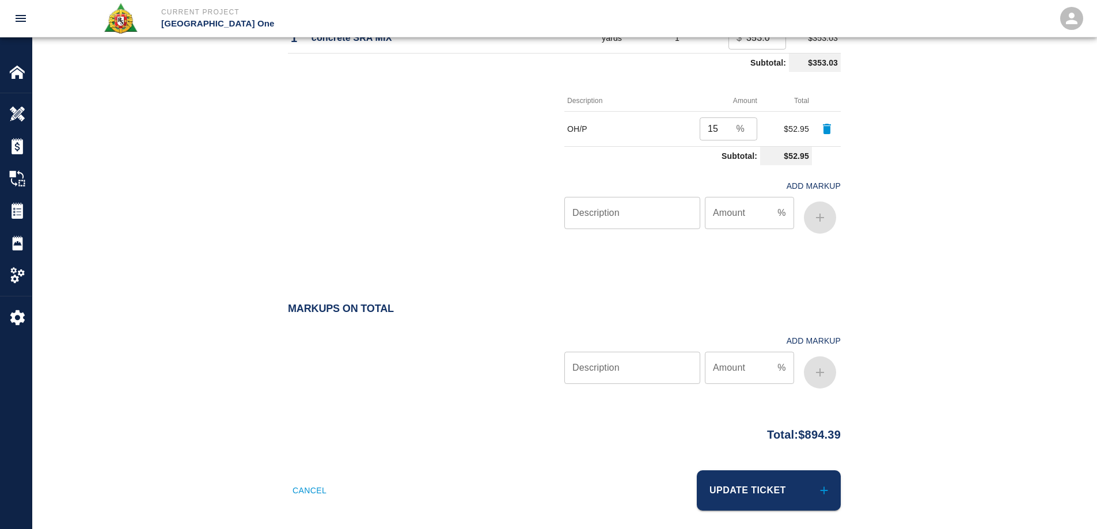
scroll to position [1089, 0]
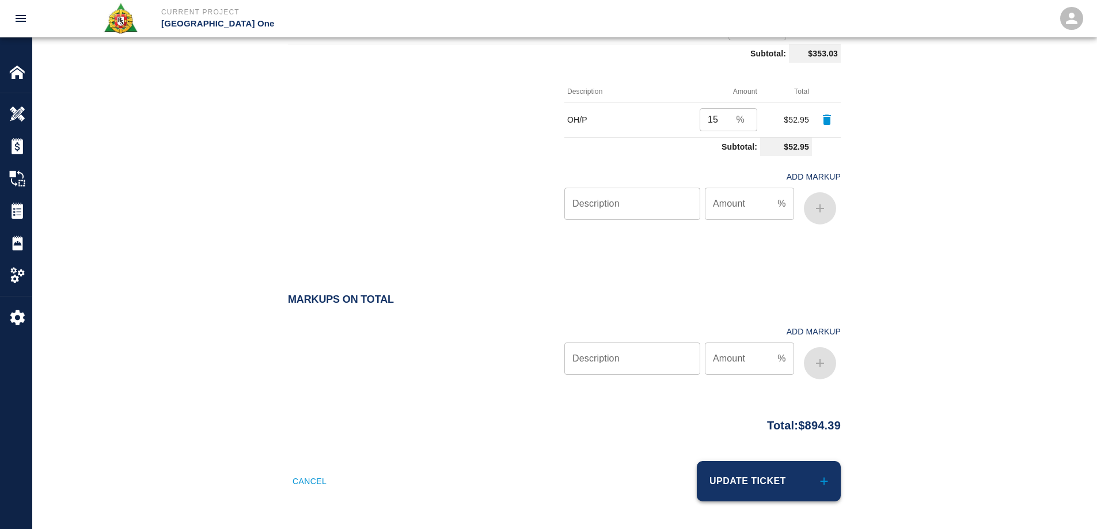
click at [767, 466] on button "Update Ticket" at bounding box center [768, 481] width 144 height 40
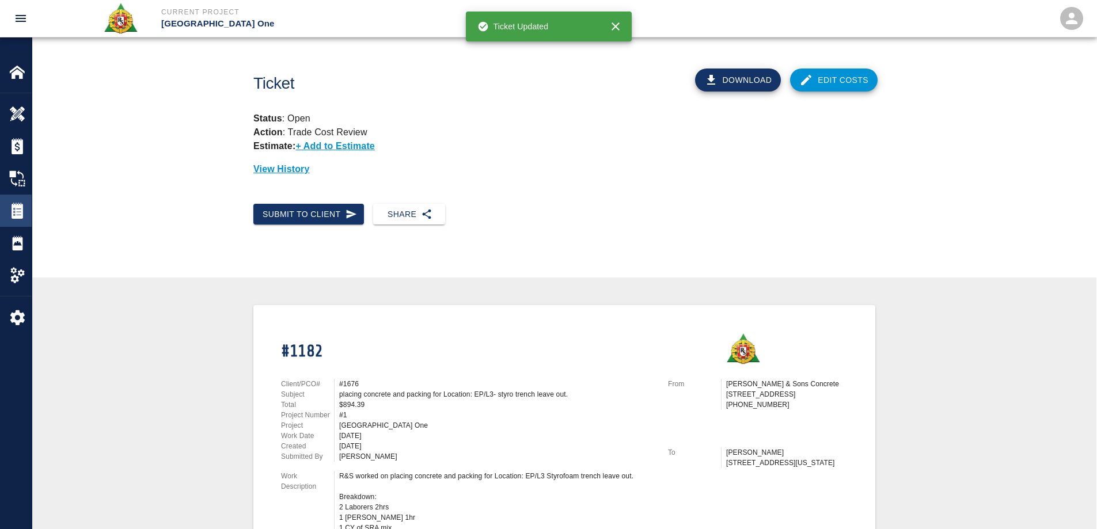
click at [14, 218] on img at bounding box center [17, 211] width 16 height 16
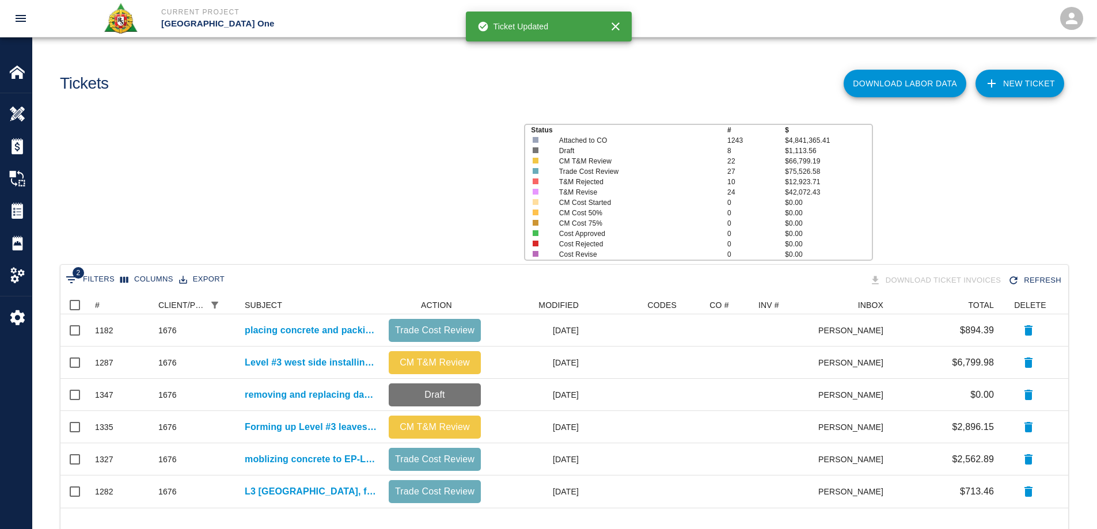
scroll to position [203, 999]
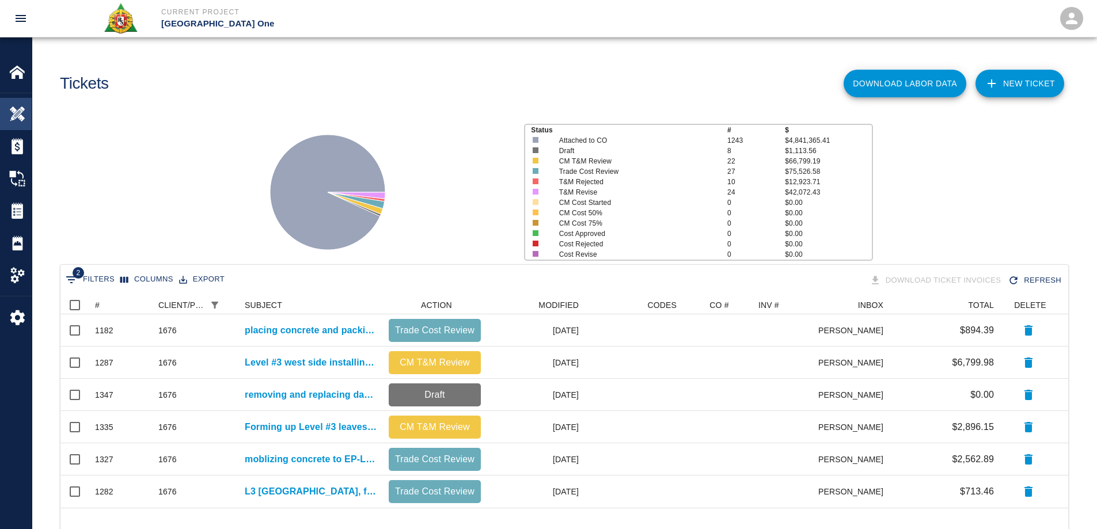
click at [18, 117] on img at bounding box center [17, 114] width 16 height 16
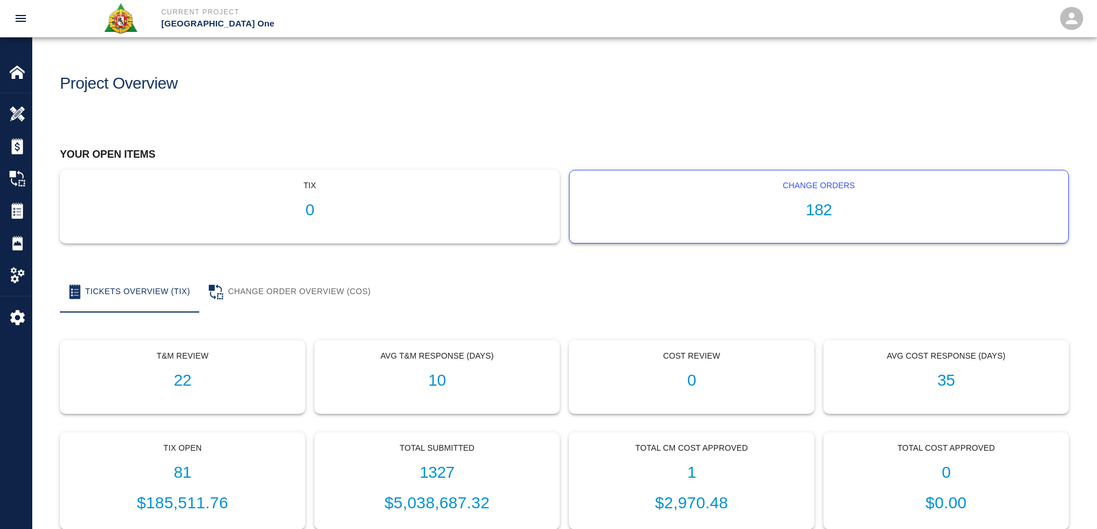
click at [816, 212] on h1 "182" at bounding box center [818, 210] width 480 height 19
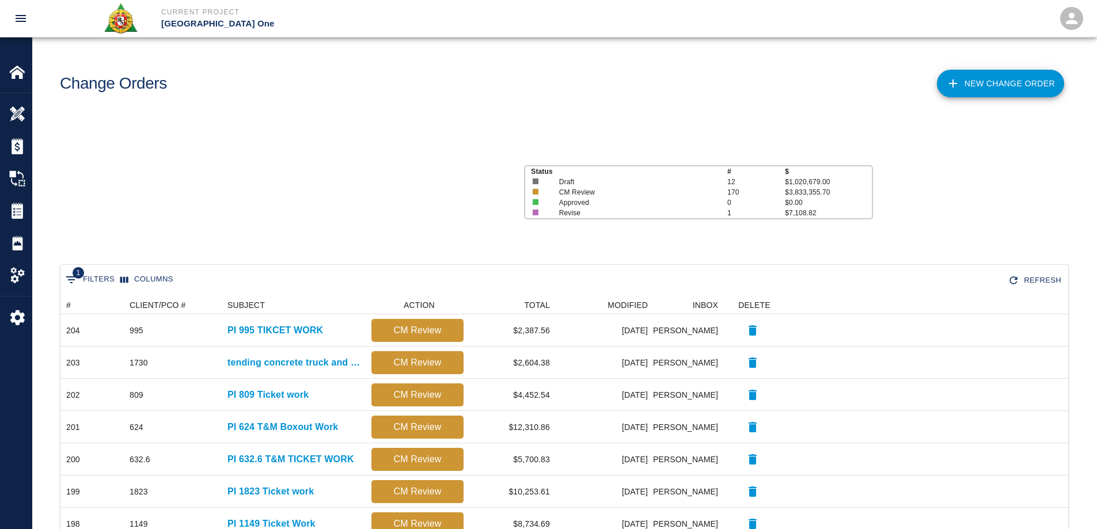
scroll to position [654, 999]
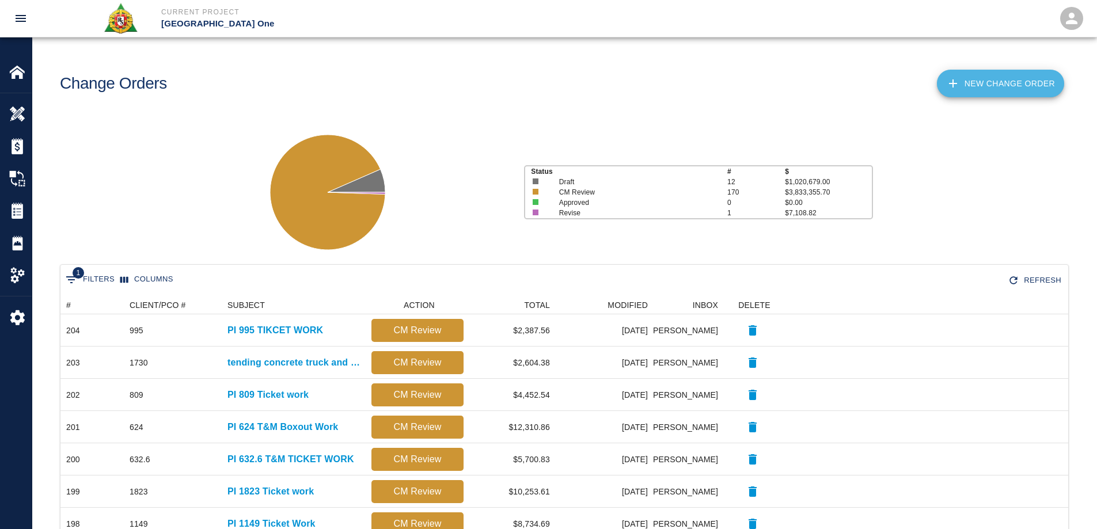
click at [954, 86] on icon at bounding box center [953, 84] width 14 height 14
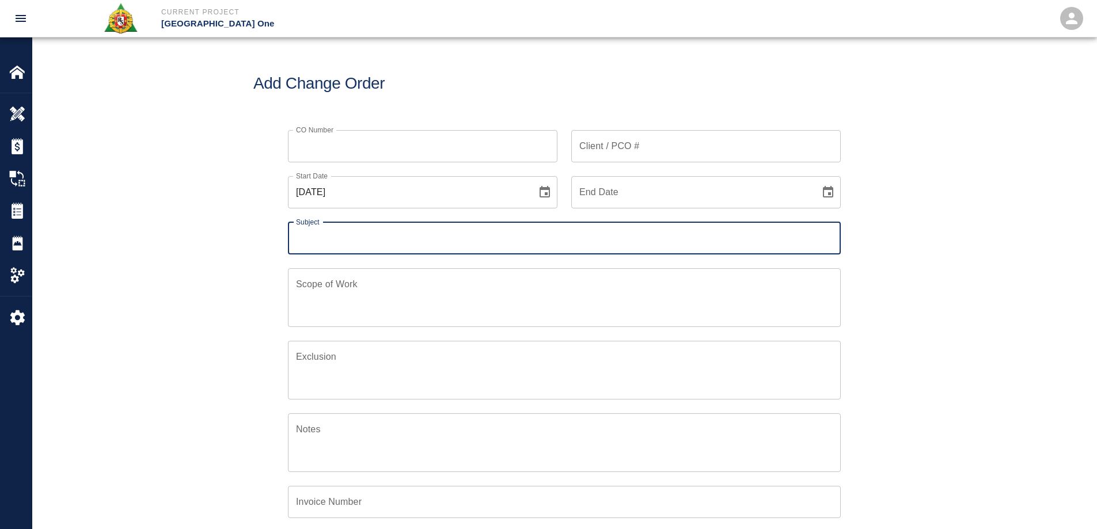
scroll to position [268, 557]
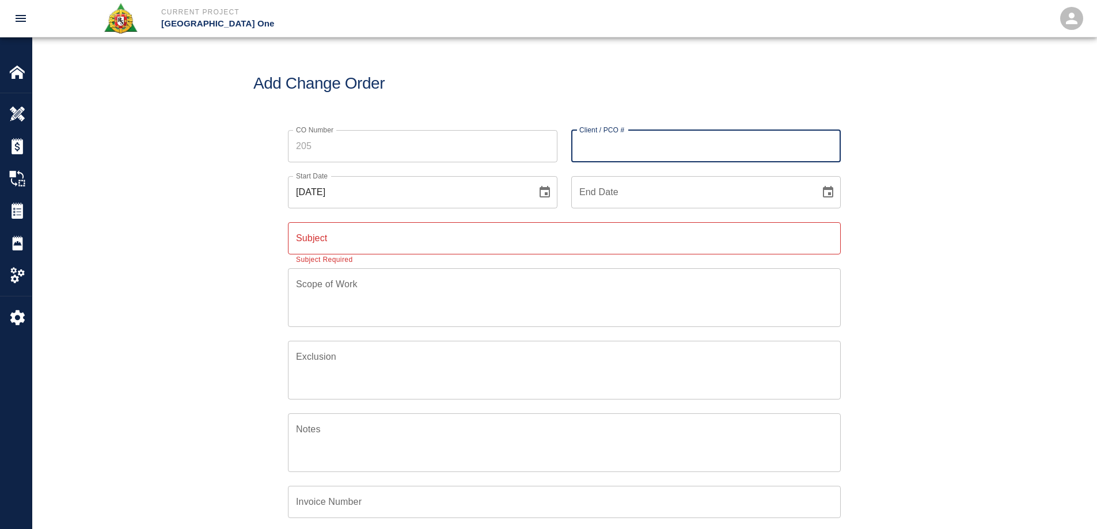
drag, startPoint x: 690, startPoint y: 146, endPoint x: 683, endPoint y: 147, distance: 6.4
click at [689, 147] on input "Client / PCO #" at bounding box center [705, 146] width 269 height 32
type input "1676"
click at [927, 203] on div "CO Number CO Number Client / PCO # 1676 Client / PCO # Start Date 09/10/2025 St…" at bounding box center [564, 379] width 1064 height 527
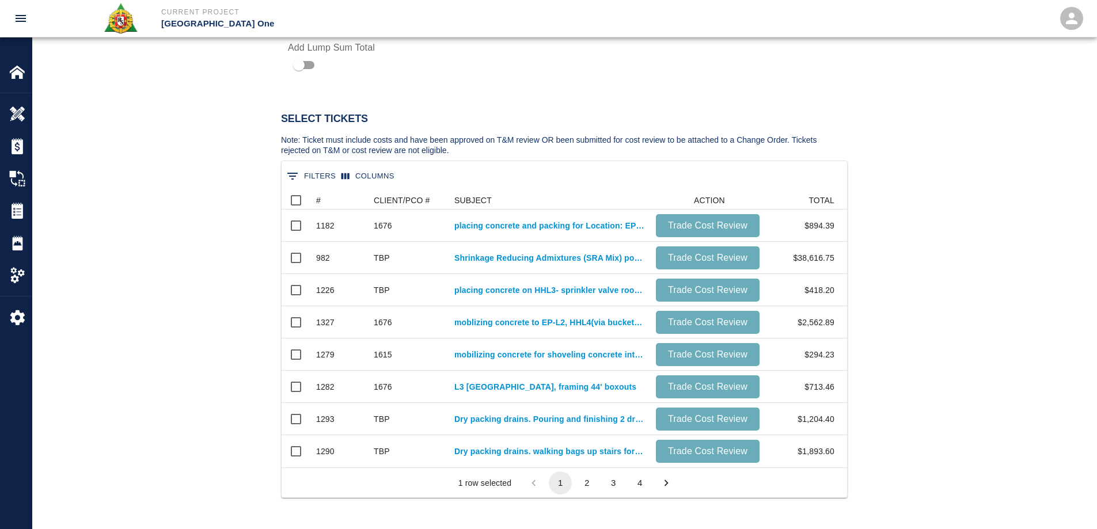
scroll to position [576, 0]
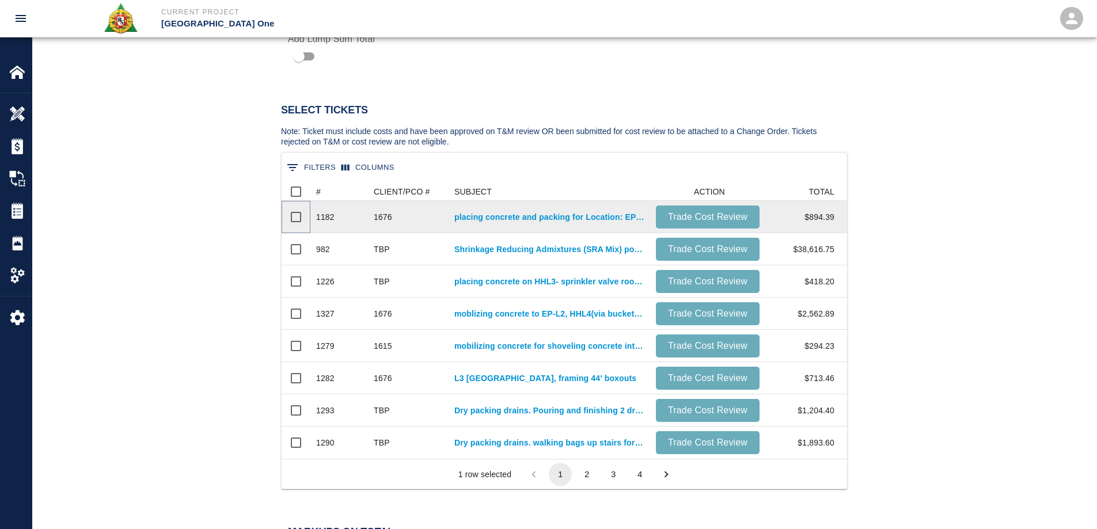
click at [298, 215] on input "Select row" at bounding box center [296, 217] width 24 height 24
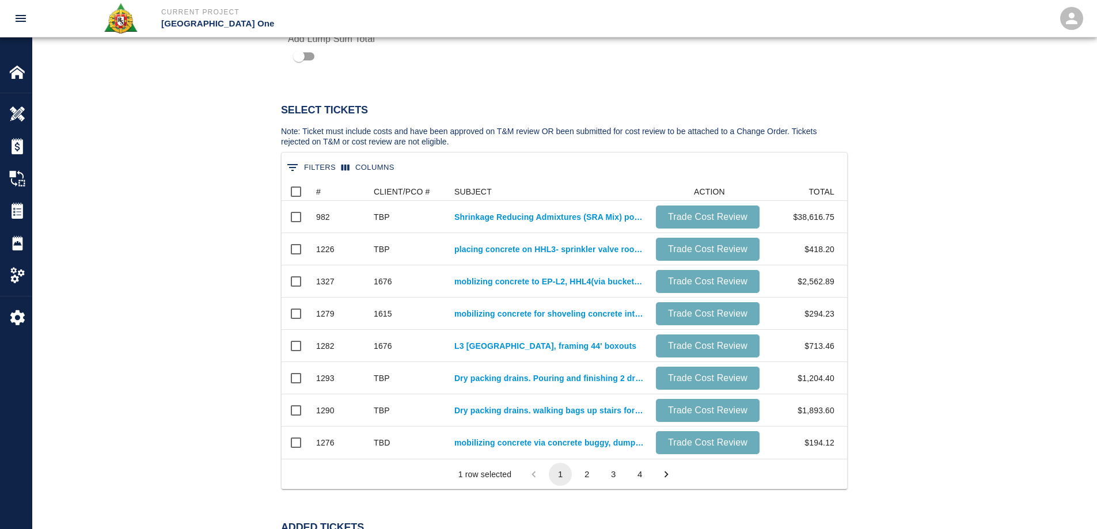
scroll to position [42, 557]
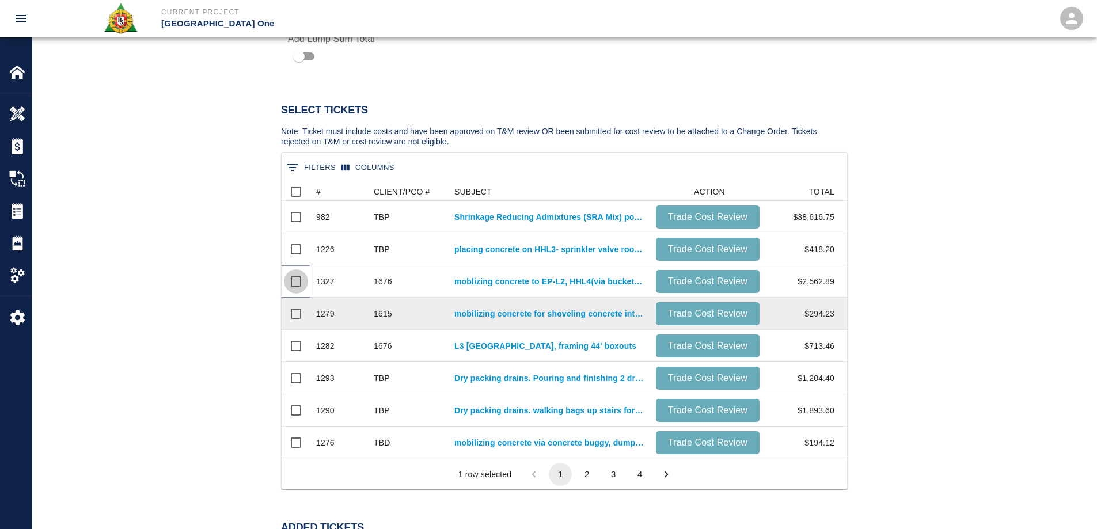
click at [298, 279] on input "Select row" at bounding box center [296, 281] width 24 height 24
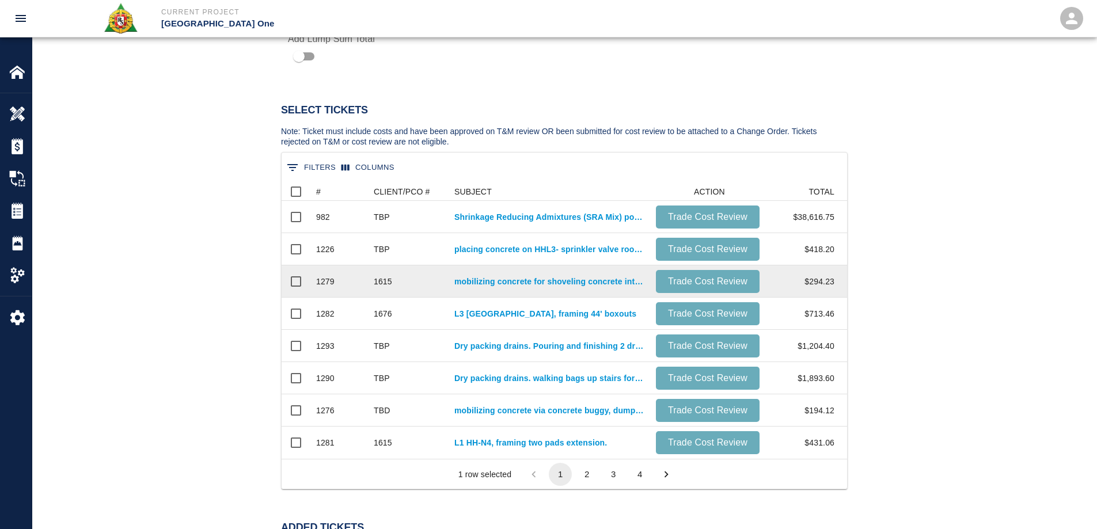
scroll to position [74, 557]
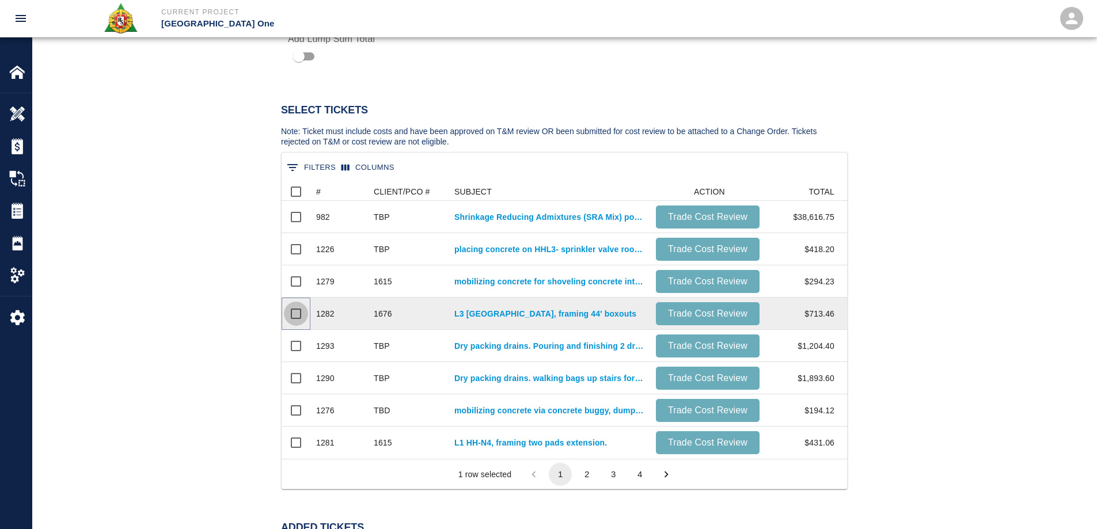
click at [299, 317] on input "Select row" at bounding box center [296, 314] width 24 height 24
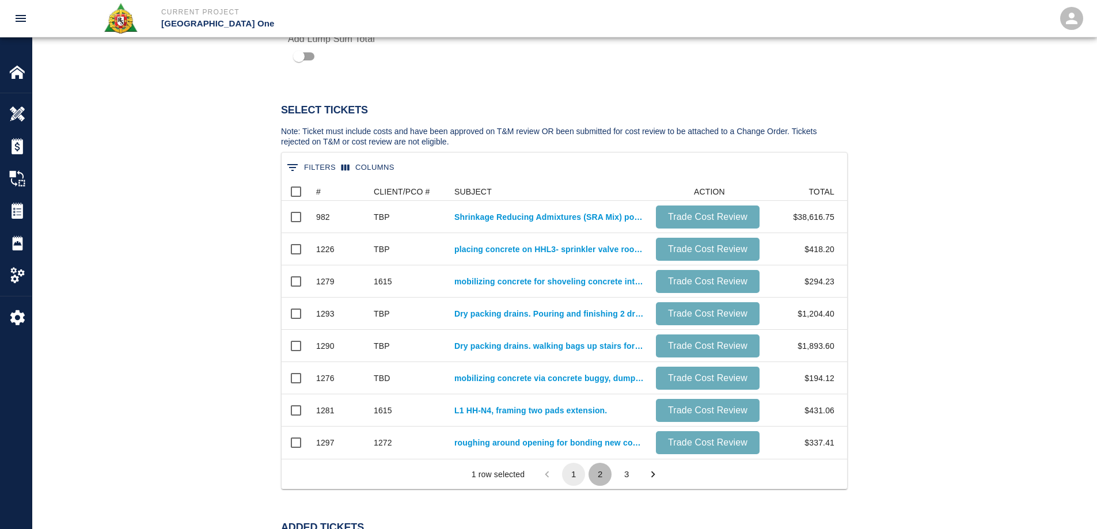
click at [607, 474] on button "2" at bounding box center [599, 474] width 23 height 23
click at [629, 473] on button "3" at bounding box center [626, 474] width 23 height 23
click at [649, 473] on li "pagination navigation" at bounding box center [652, 474] width 26 height 23
click at [572, 471] on button "1" at bounding box center [573, 474] width 23 height 23
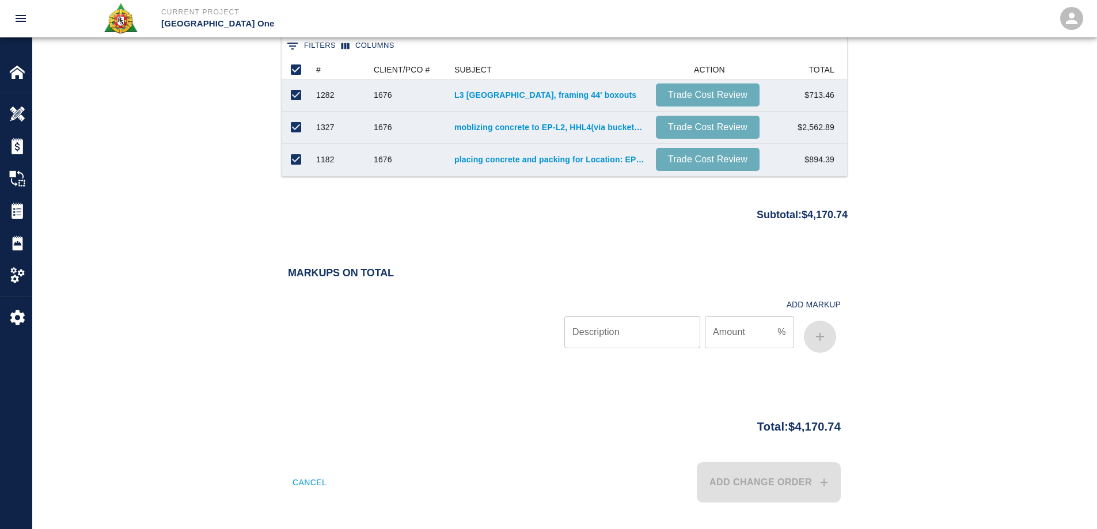
scroll to position [1090, 0]
click at [639, 340] on input "Description" at bounding box center [632, 331] width 136 height 32
type input "BOND"
type input ".70"
click at [810, 332] on button "button" at bounding box center [820, 335] width 32 height 32
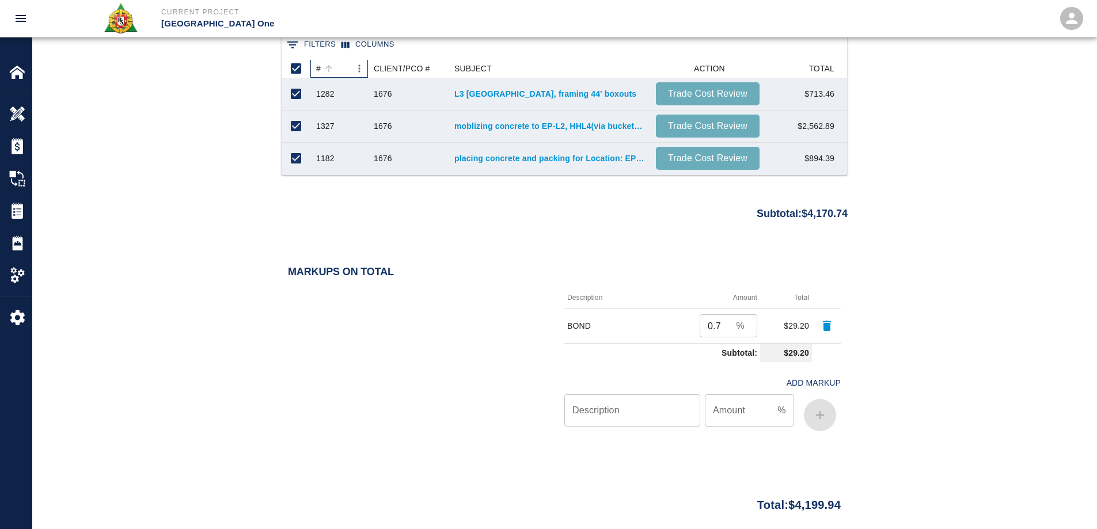
click at [319, 69] on div "#" at bounding box center [318, 68] width 5 height 18
click at [505, 92] on link "placing concrete and packing for Location: EP/L3- styro trench leave out." at bounding box center [549, 94] width 190 height 12
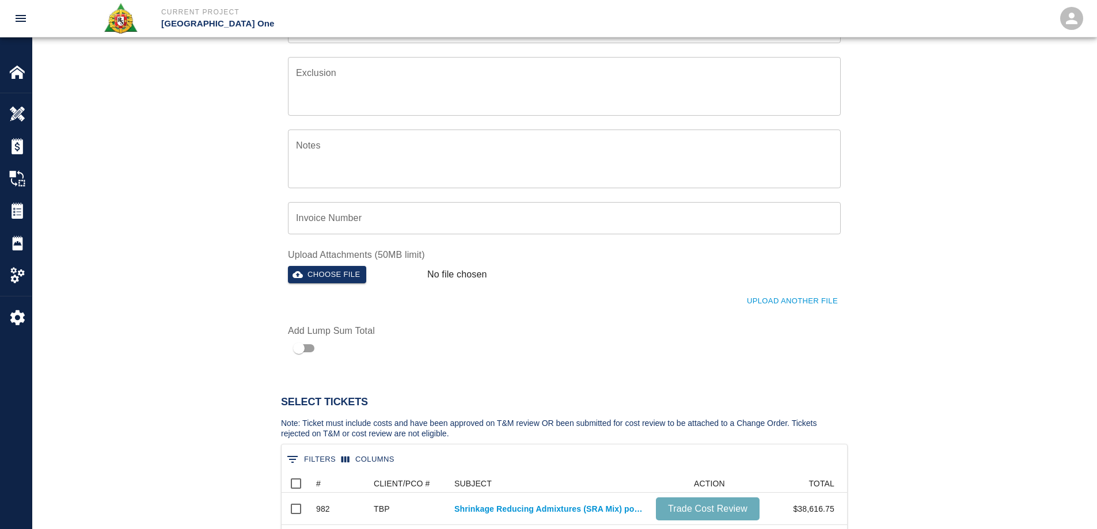
scroll to position [0, 0]
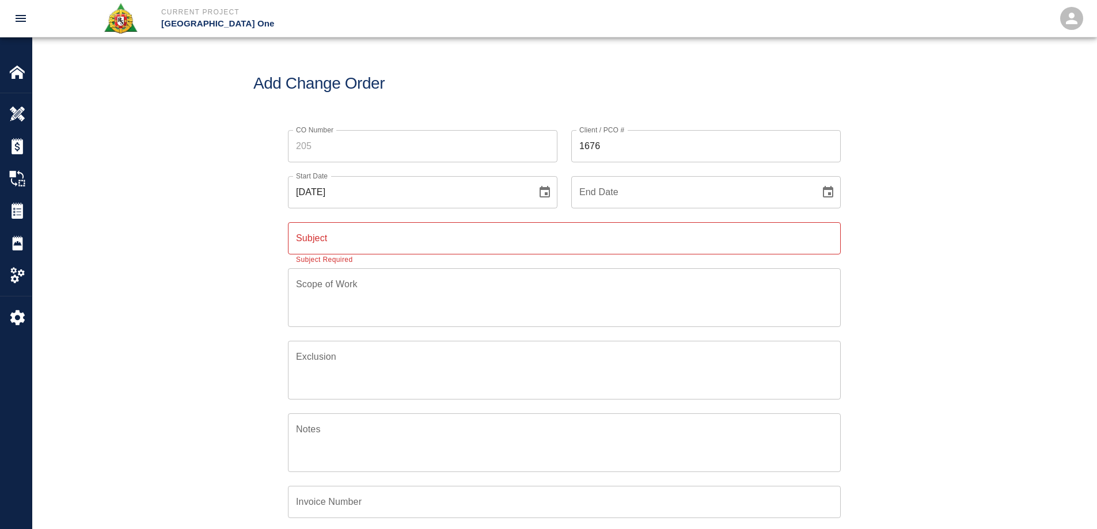
click at [539, 189] on icon "Choose date, selected date is Sep 10, 2025" at bounding box center [545, 192] width 14 height 14
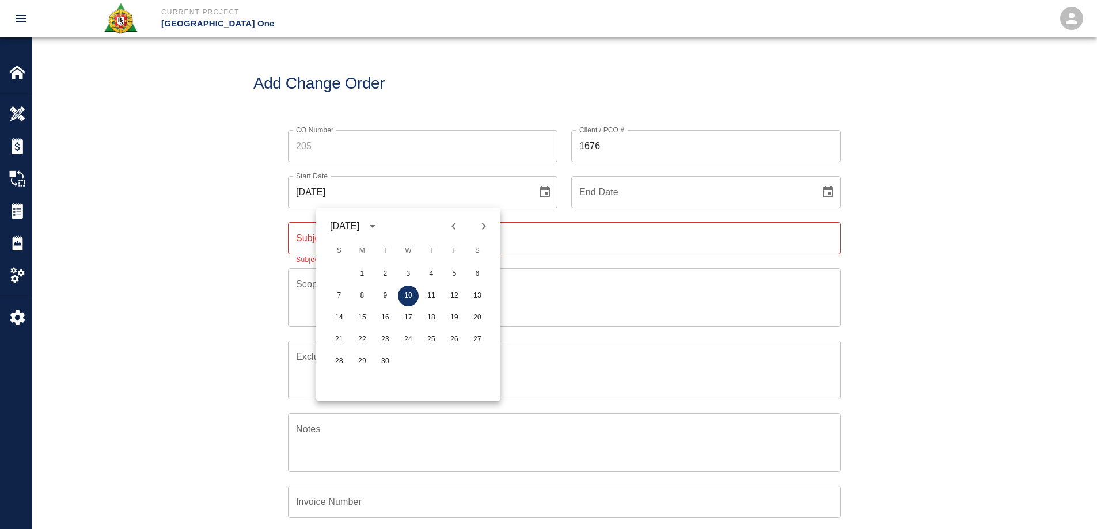
click at [452, 226] on icon "Previous month" at bounding box center [453, 226] width 4 height 7
click at [486, 225] on icon "Next month" at bounding box center [484, 226] width 14 height 14
click at [393, 270] on button "1" at bounding box center [385, 274] width 21 height 21
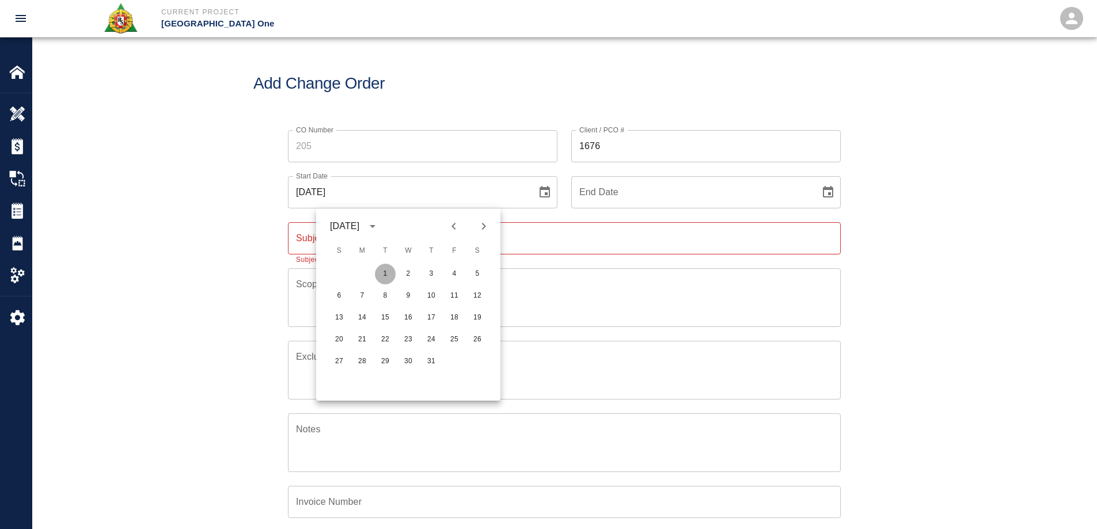
type input "07/01/2025"
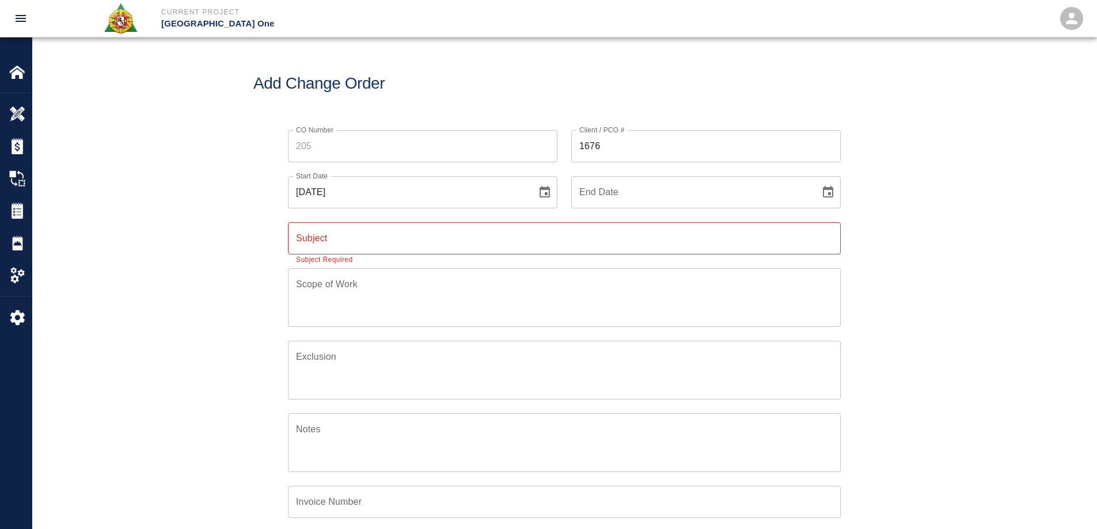
click at [794, 272] on div "x Scope of Work" at bounding box center [564, 297] width 553 height 59
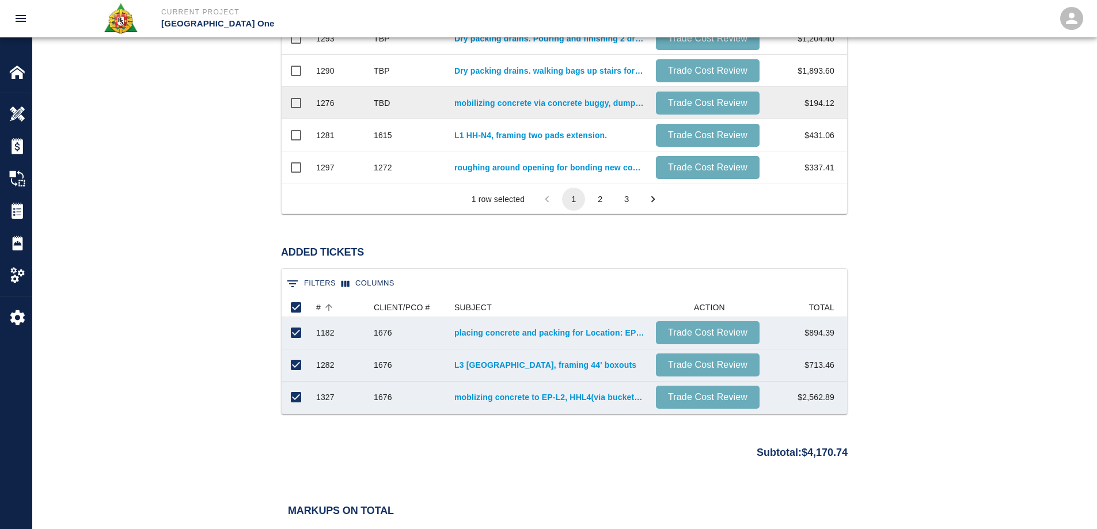
scroll to position [863, 0]
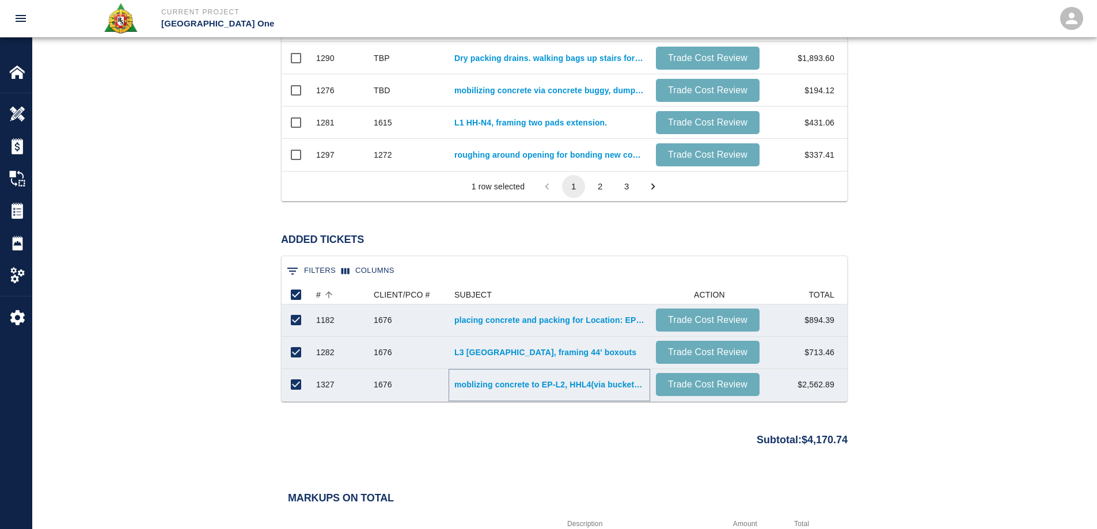
click at [459, 385] on link "moblizing concrete to EP-L2, HHL4(via buckets) and HHL3. Vibrating and pulling …" at bounding box center [549, 385] width 190 height 12
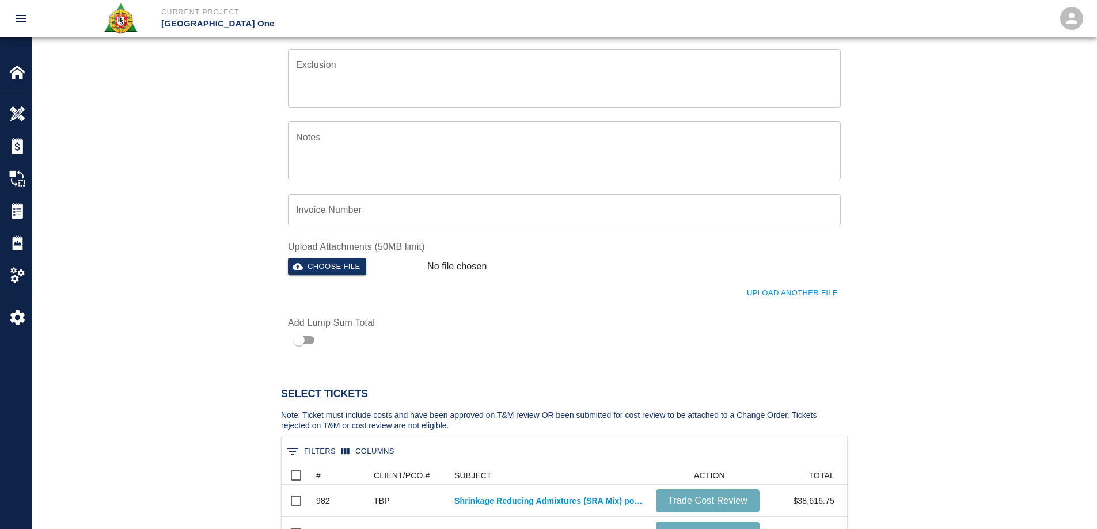
scroll to position [58, 0]
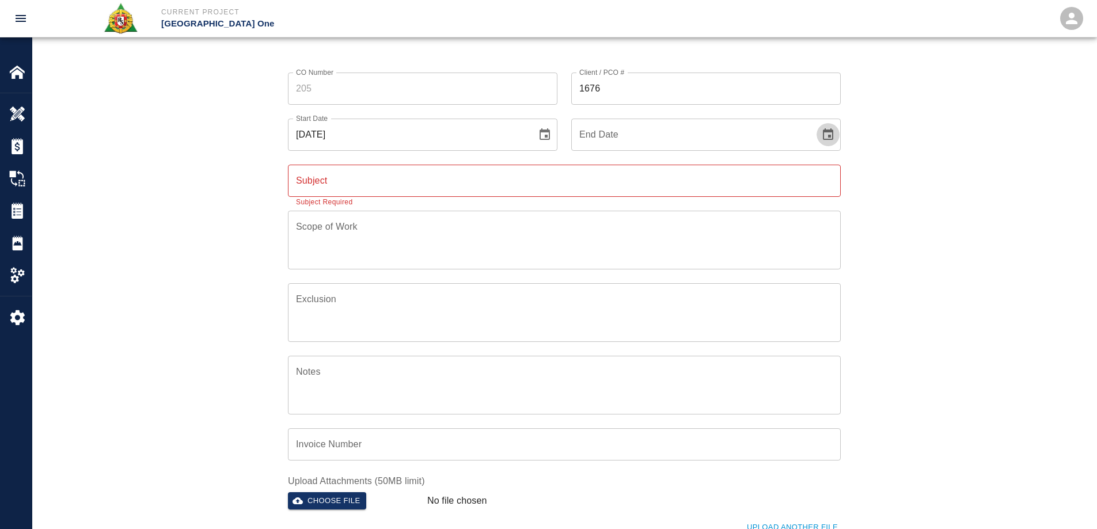
click at [823, 128] on icon "Choose date" at bounding box center [828, 135] width 14 height 14
click at [733, 169] on icon "Previous month" at bounding box center [737, 169] width 14 height 14
click at [733, 277] on button "22" at bounding box center [737, 282] width 21 height 21
type input "[DATE]"
click at [417, 182] on input "Subject" at bounding box center [564, 181] width 553 height 32
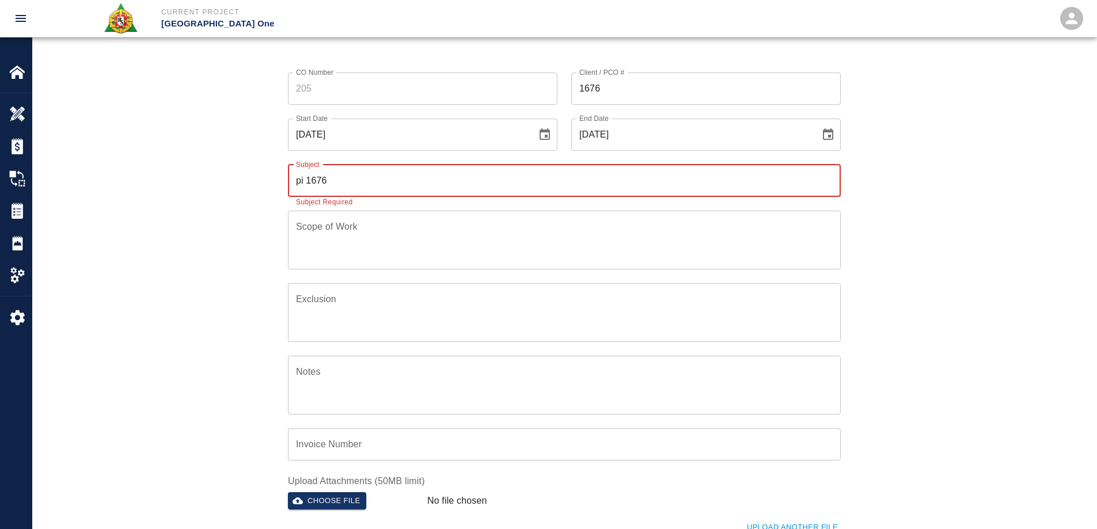
type input "PI 1676 Ticket Work."
click at [903, 290] on div "CO Number CO Number Client / PCO # 1676 Client / PCO # Start Date 07/01/2025 St…" at bounding box center [564, 322] width 1064 height 527
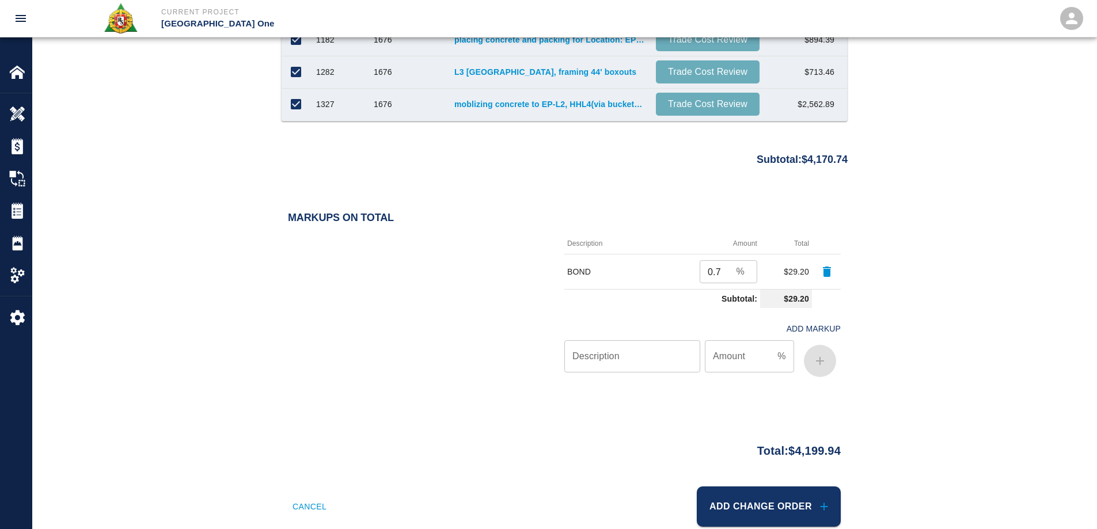
scroll to position [1169, 0]
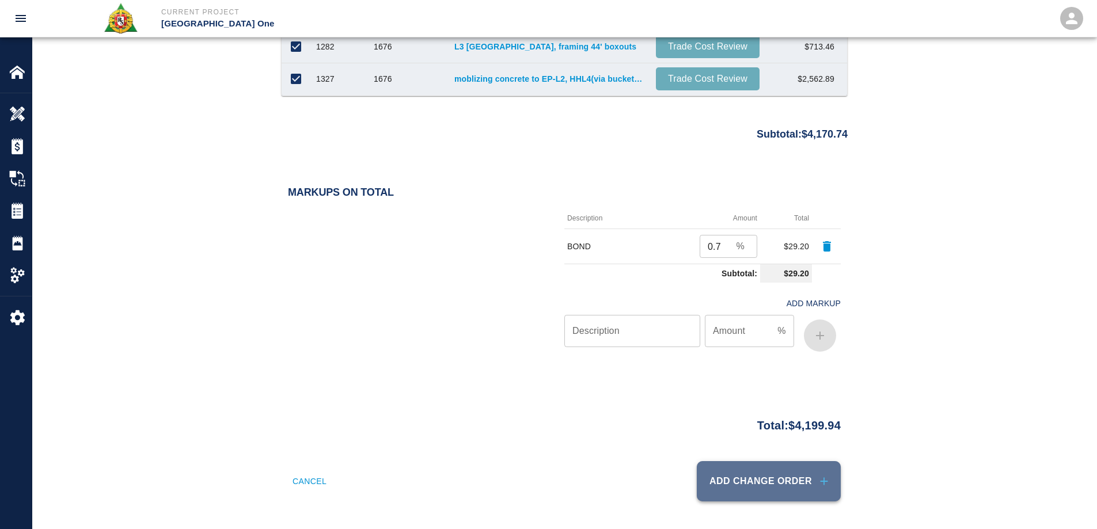
click at [764, 476] on button "Add Change Order" at bounding box center [768, 481] width 144 height 40
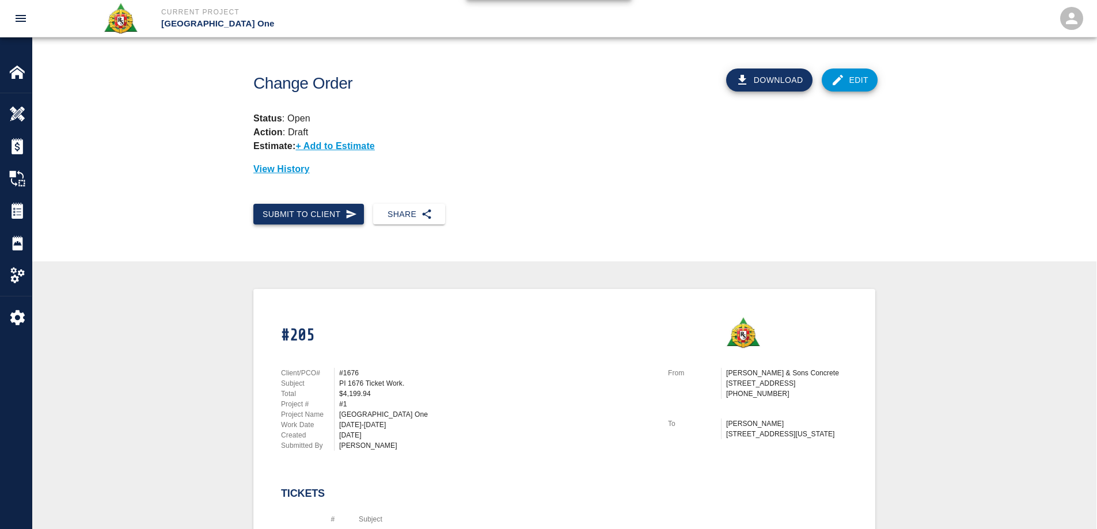
click at [310, 214] on button "Submit to Client" at bounding box center [308, 214] width 111 height 21
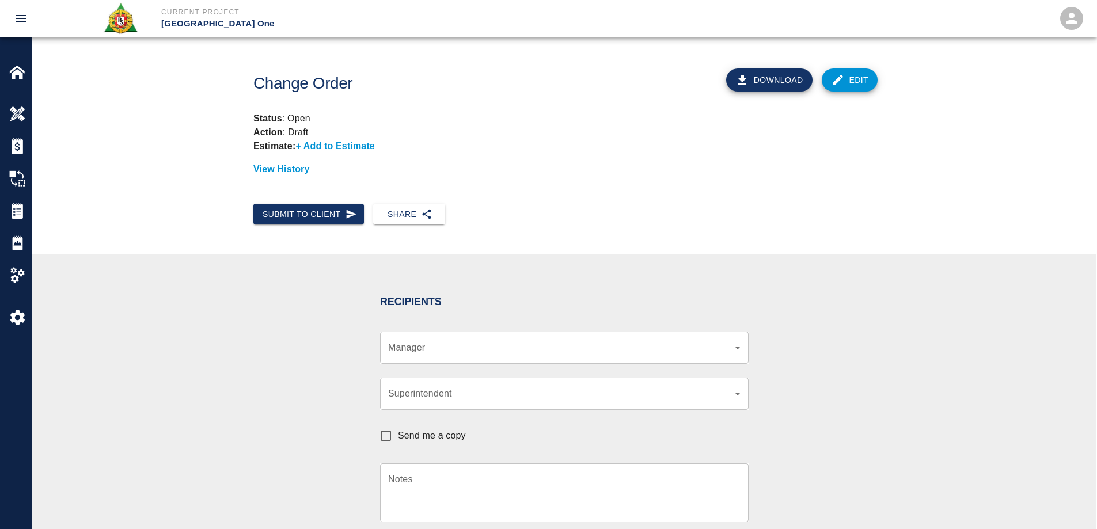
click at [408, 340] on div "​ Manager" at bounding box center [564, 348] width 368 height 32
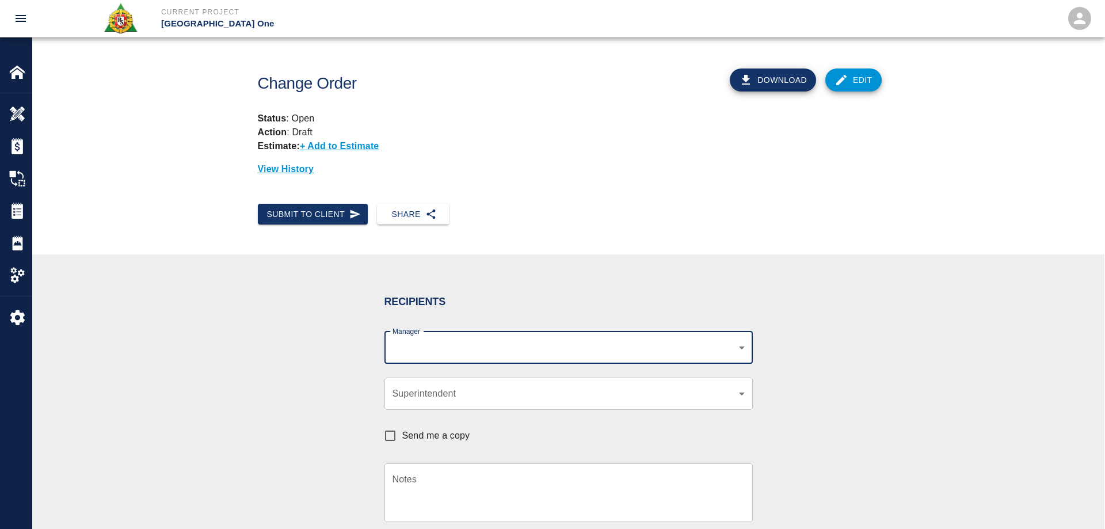
click at [435, 349] on body "Current Project JFK Terminal One Home JFK Terminal One Overview Estimates Chang…" at bounding box center [552, 264] width 1105 height 529
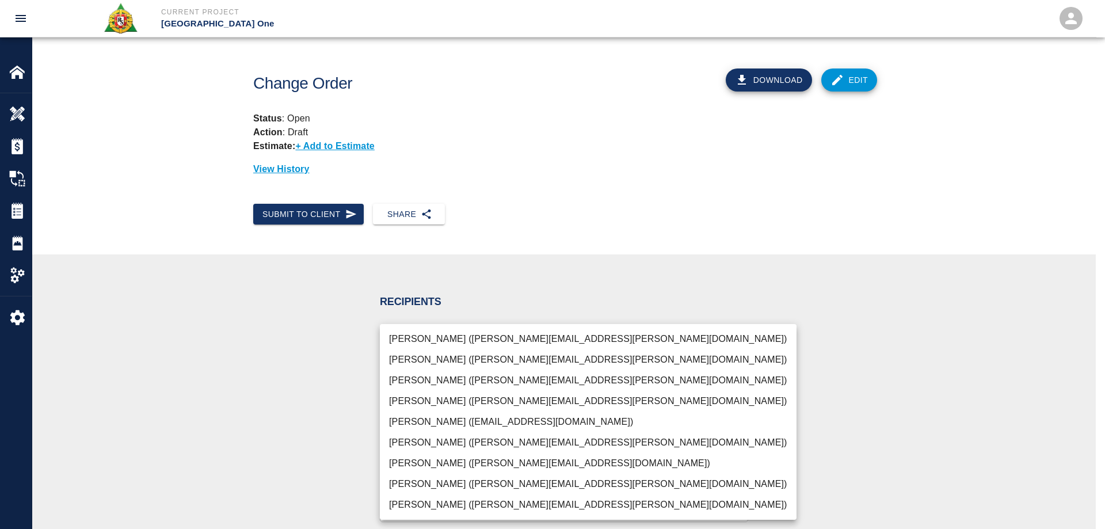
click at [441, 373] on li "Parin Kanani (parin.kanani@aecom.com)" at bounding box center [588, 380] width 417 height 21
type input "69d78ca4-8a93-4c72-a988-7271956ccf0b"
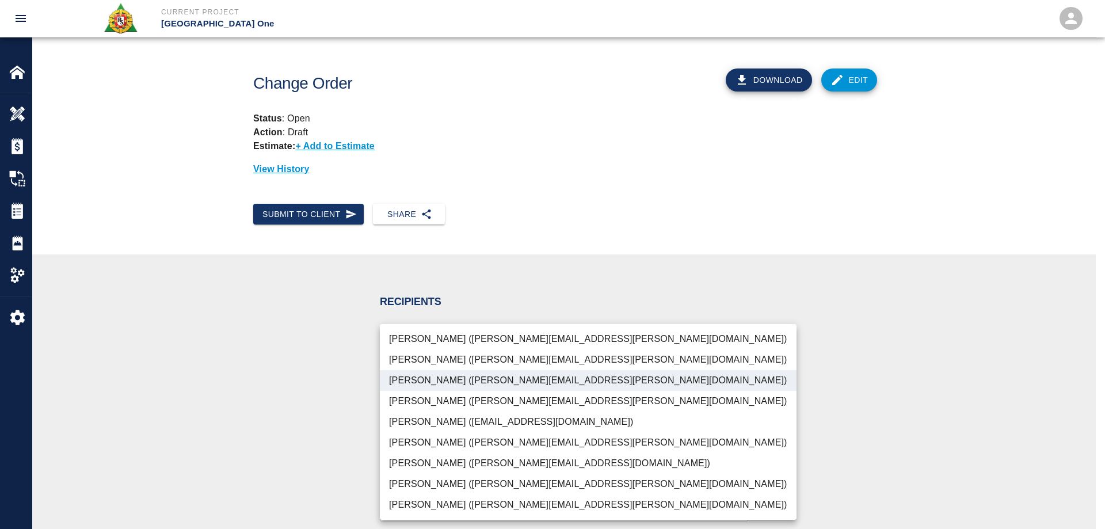
click at [320, 389] on div at bounding box center [552, 264] width 1105 height 529
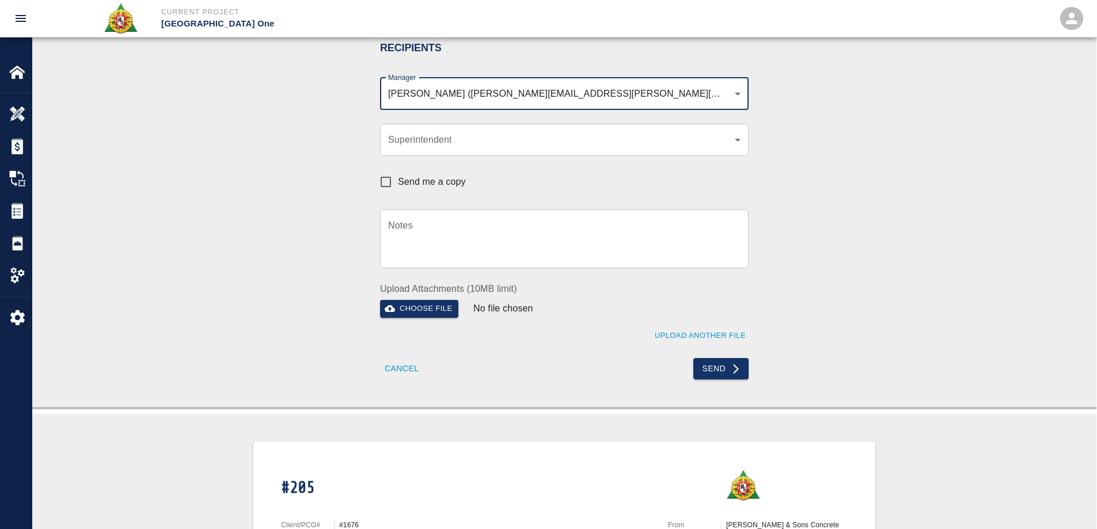
scroll to position [288, 0]
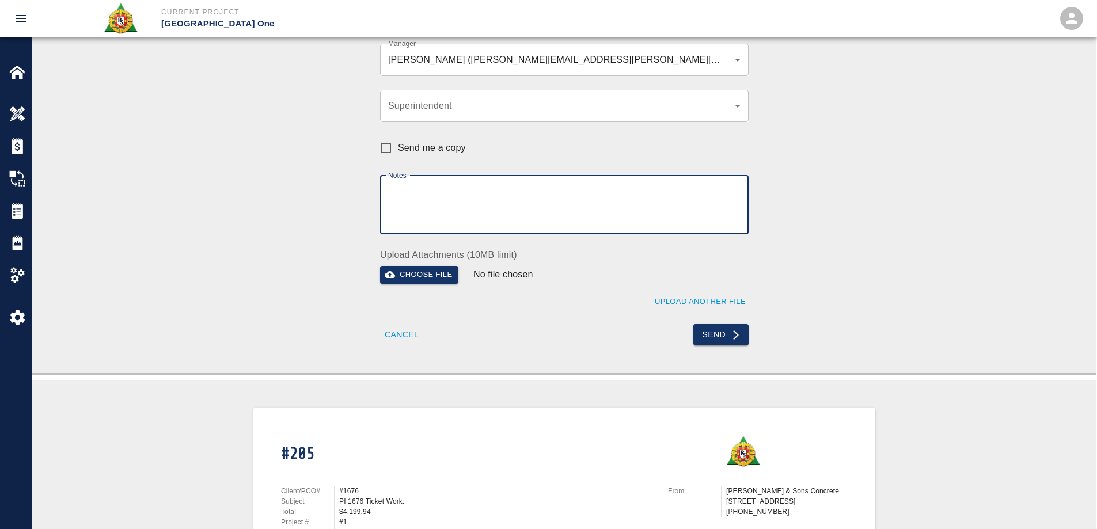
click at [449, 203] on textarea "Notes" at bounding box center [564, 205] width 352 height 40
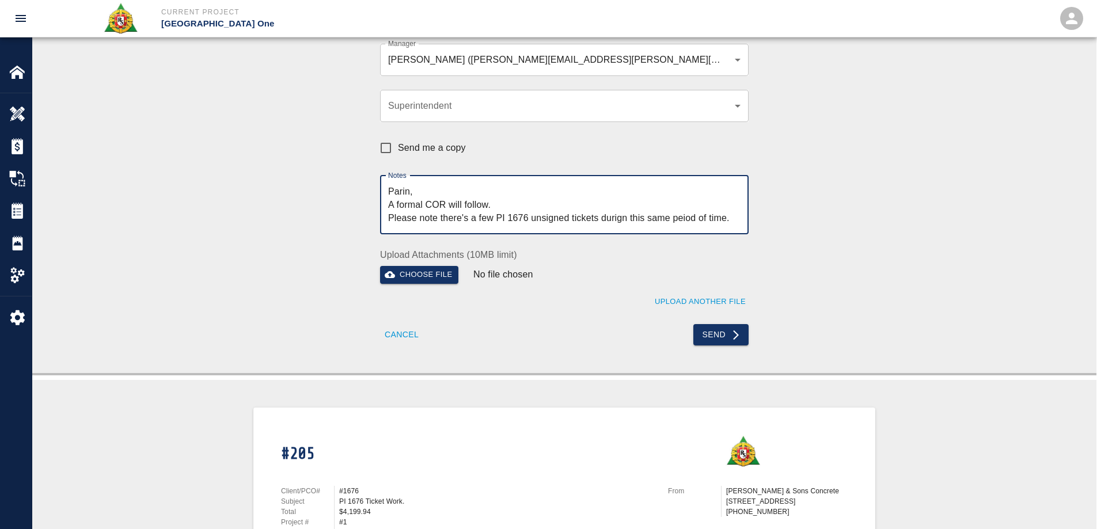
click at [618, 220] on textarea "Parin, A formal COR will follow. Please note there's a few PI 1676 unsigned tic…" at bounding box center [564, 205] width 352 height 40
type textarea "Parin, A formal COR will follow. Please note there's a few PI 1676 unsigned tic…"
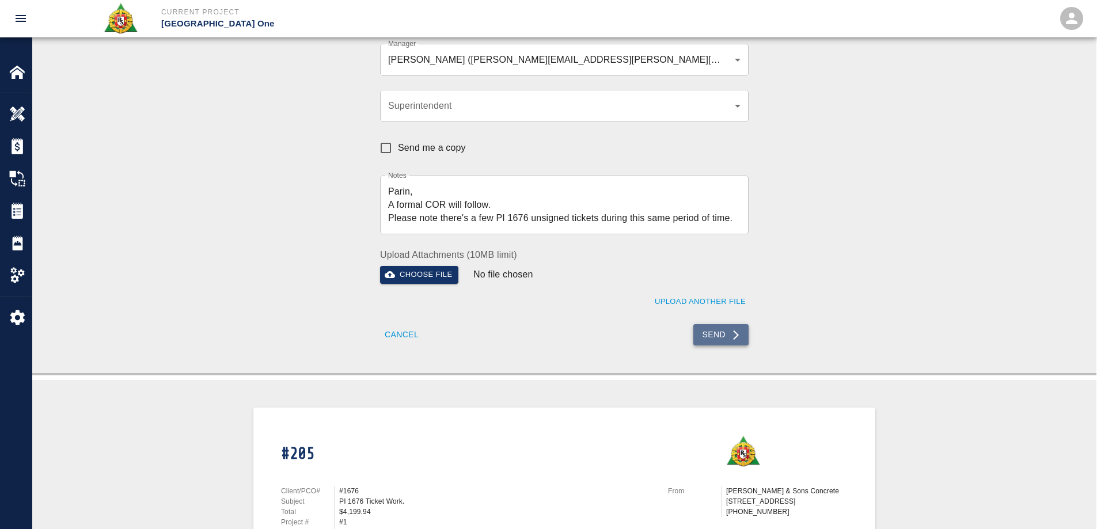
click at [725, 333] on button "Send" at bounding box center [721, 334] width 56 height 21
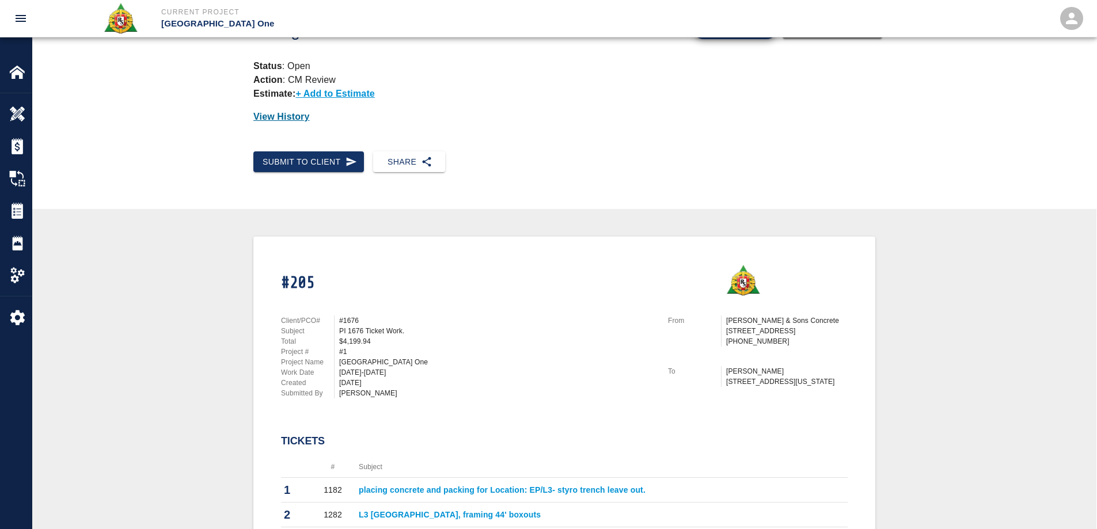
scroll to position [0, 0]
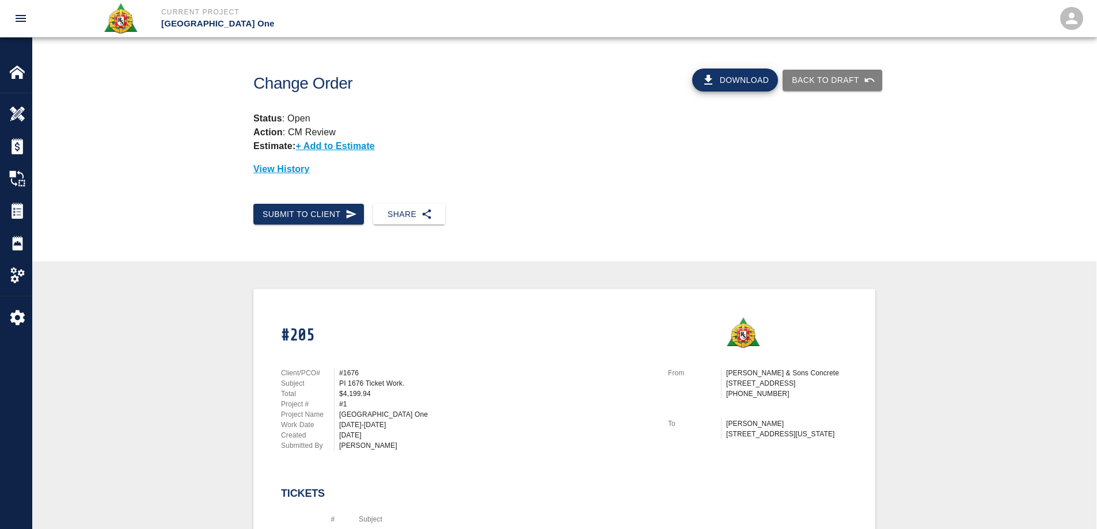
click at [750, 86] on button "Download" at bounding box center [735, 79] width 86 height 23
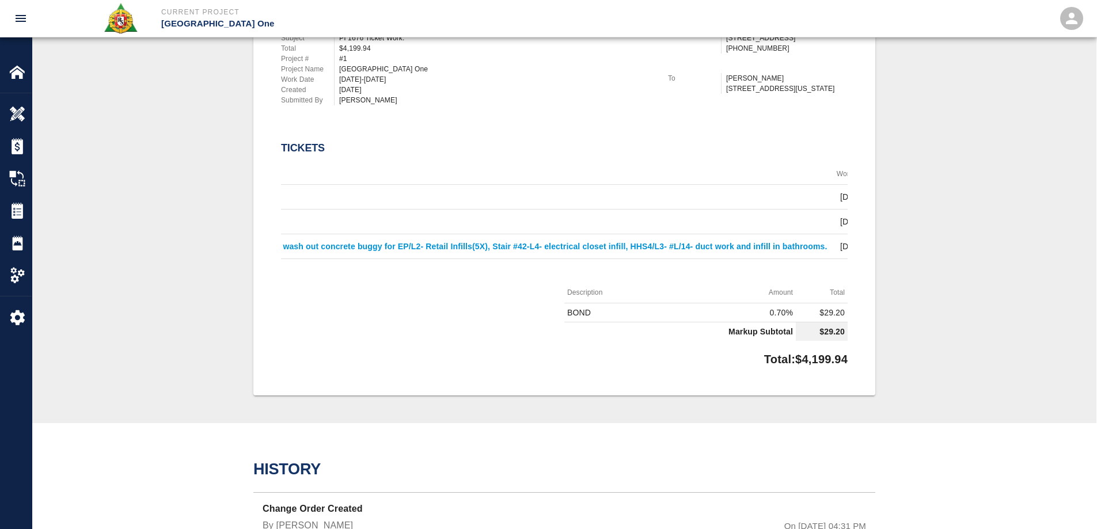
scroll to position [0, 708]
